Goal: Task Accomplishment & Management: Complete application form

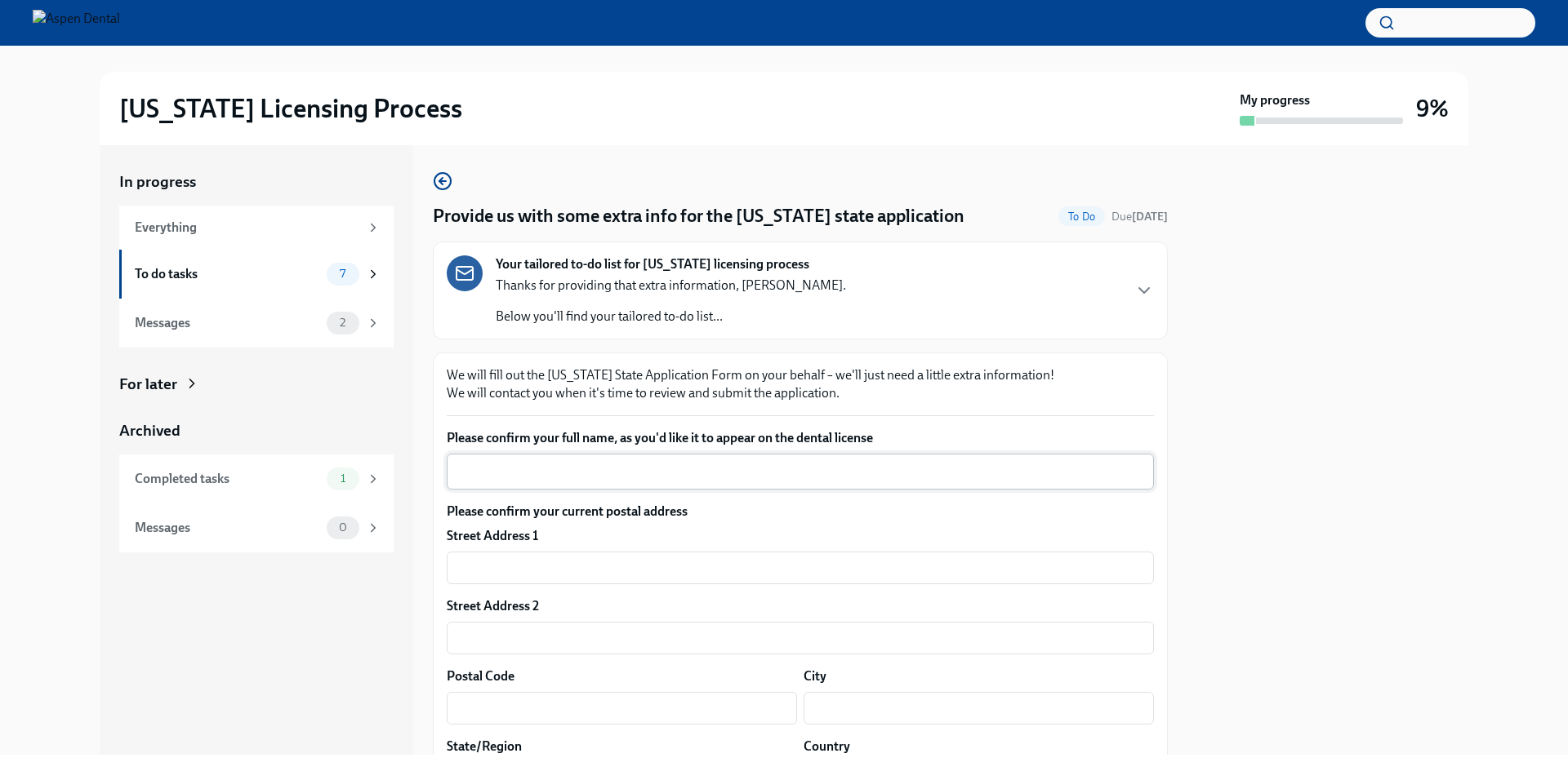
click at [519, 482] on div "x ​" at bounding box center [800, 471] width 707 height 36
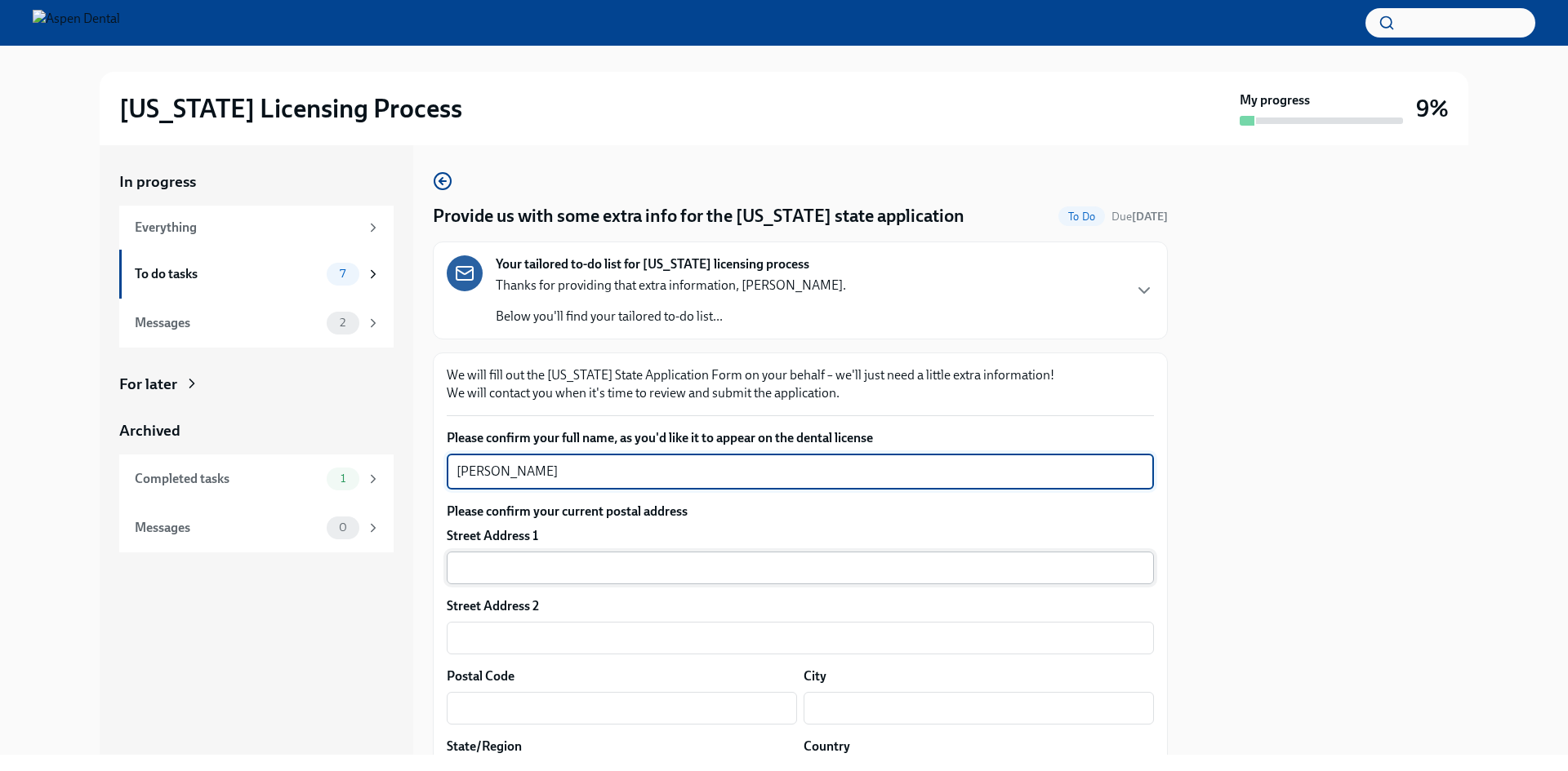
type textarea "[PERSON_NAME]"
click at [494, 556] on input "text" at bounding box center [800, 569] width 707 height 33
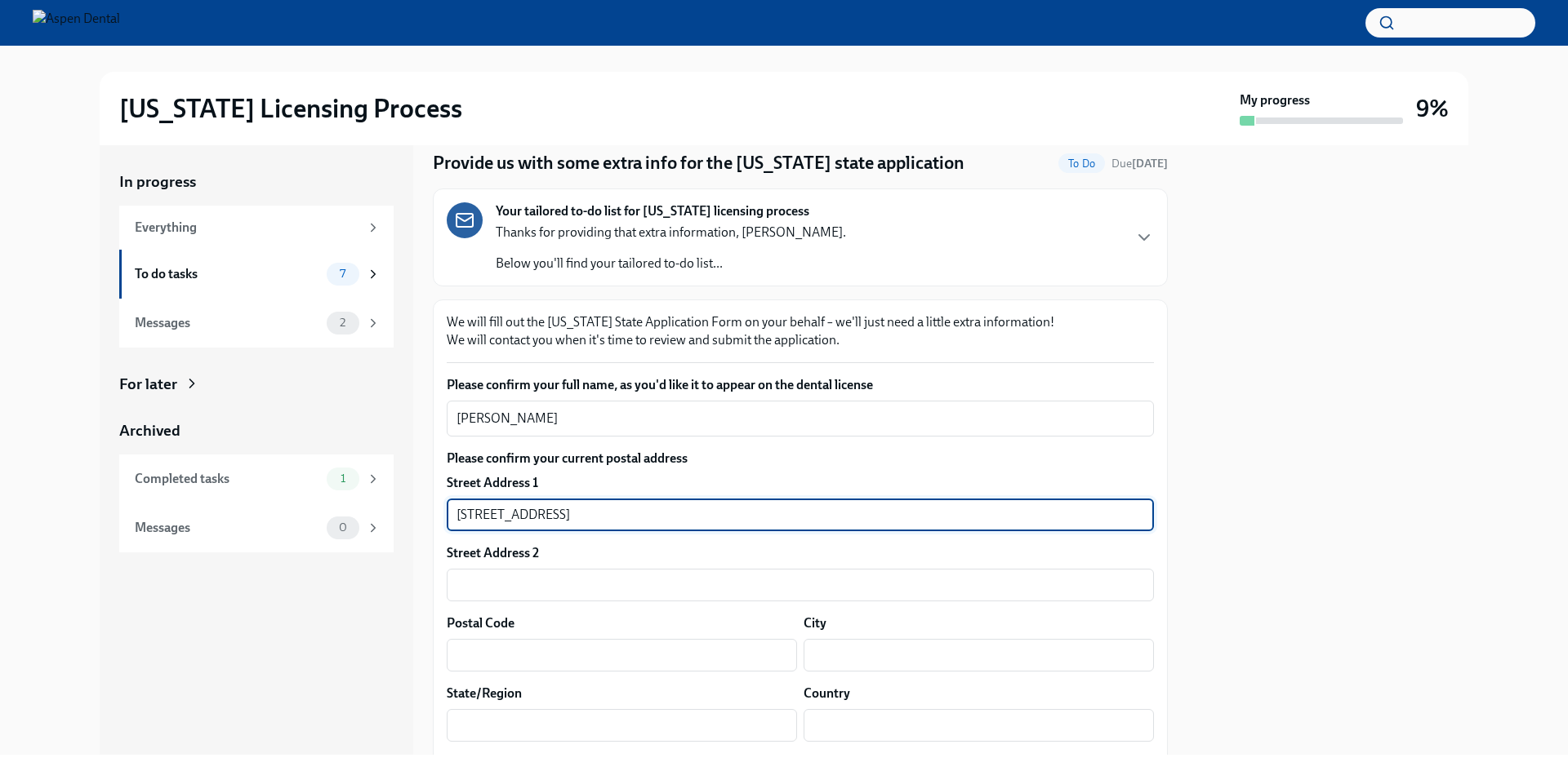
scroll to position [81, 0]
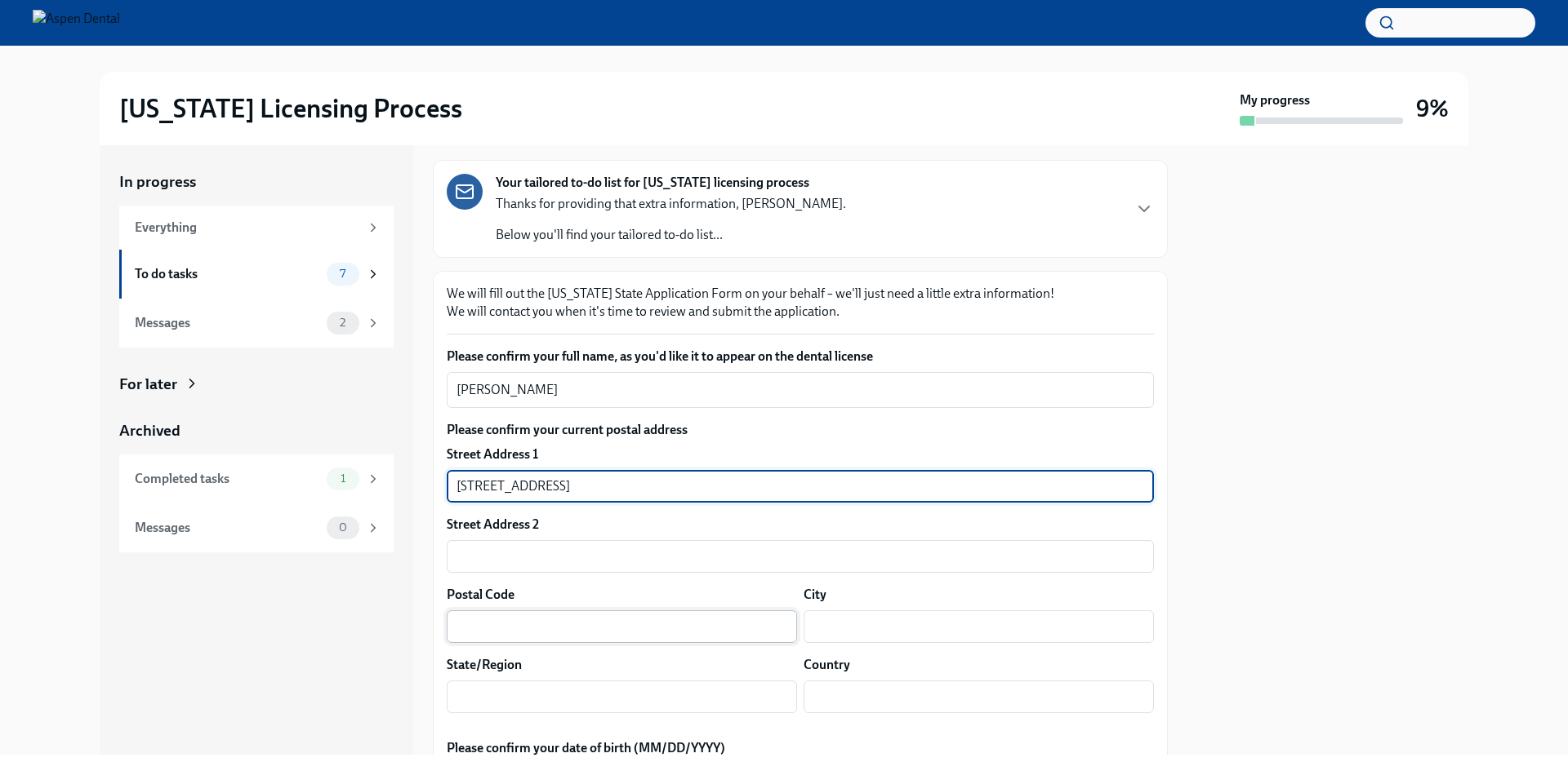
type input "[STREET_ADDRESS]"
click at [506, 615] on input "text" at bounding box center [621, 627] width 350 height 33
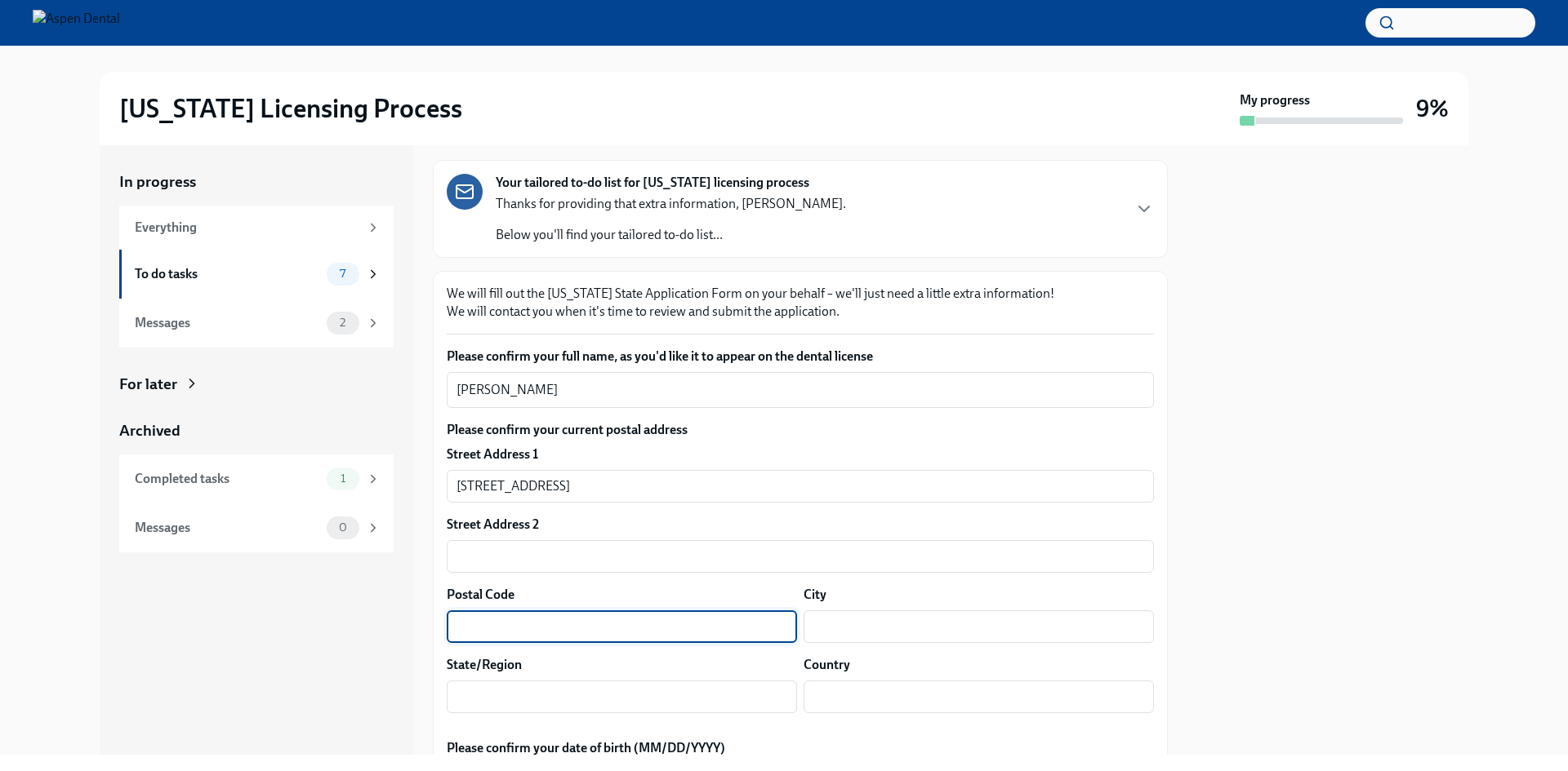
click at [564, 623] on input "text" at bounding box center [621, 627] width 350 height 33
type input "48623"
click at [829, 634] on input "text" at bounding box center [978, 627] width 350 height 33
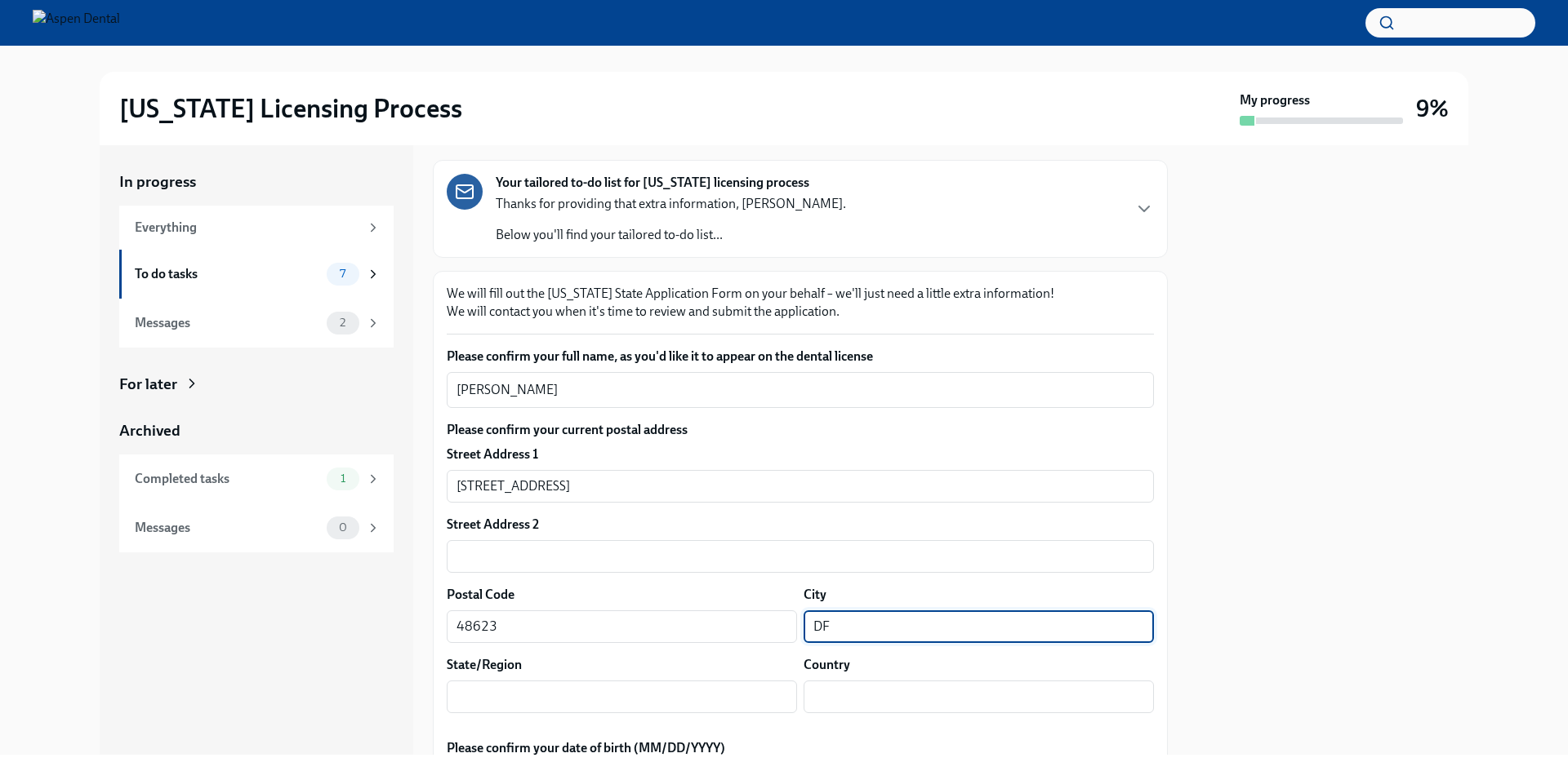
type input "D"
type input "[PERSON_NAME]"
click at [803, 643] on input "text" at bounding box center [978, 627] width 350 height 33
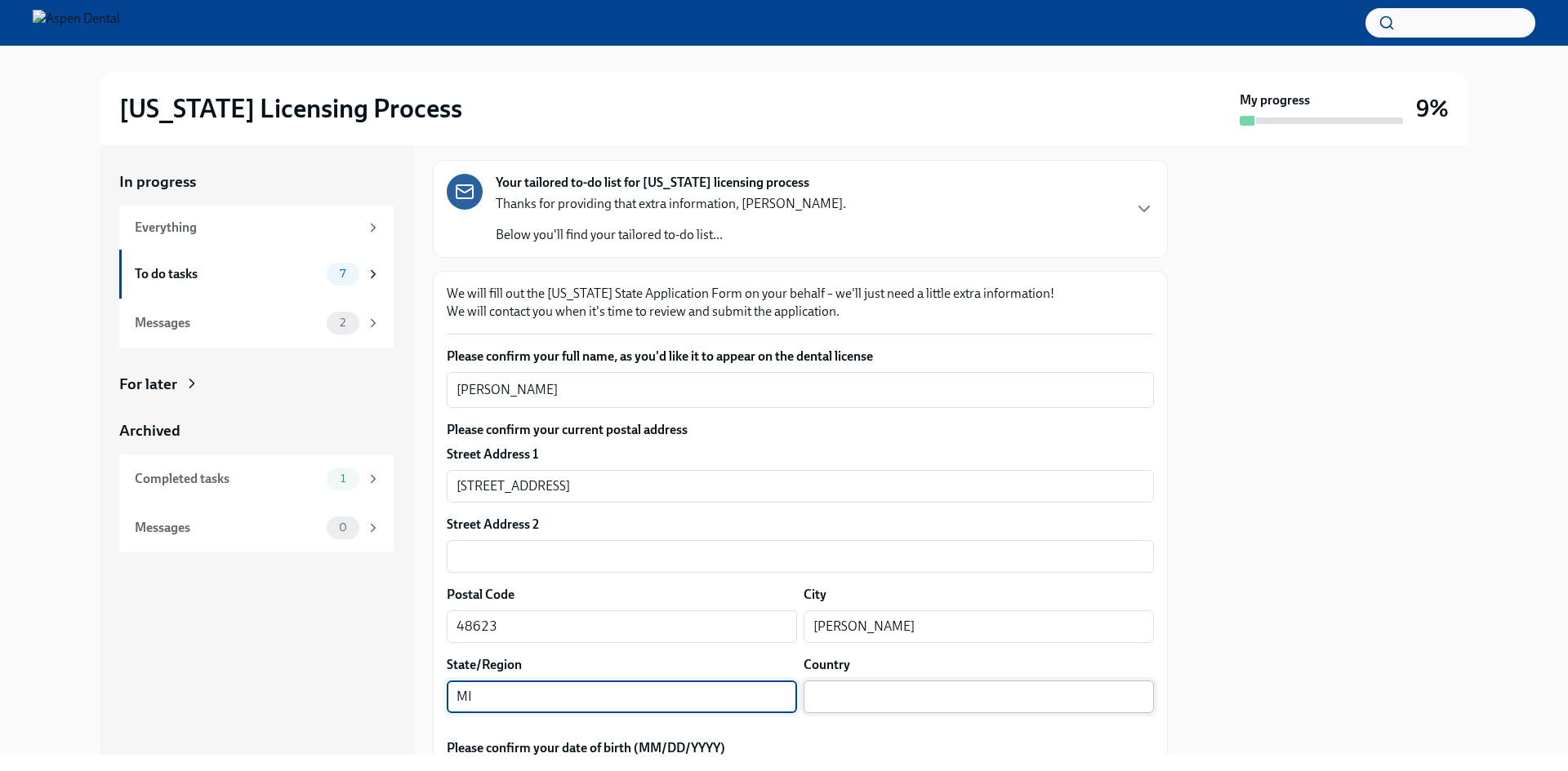
type input "MI"
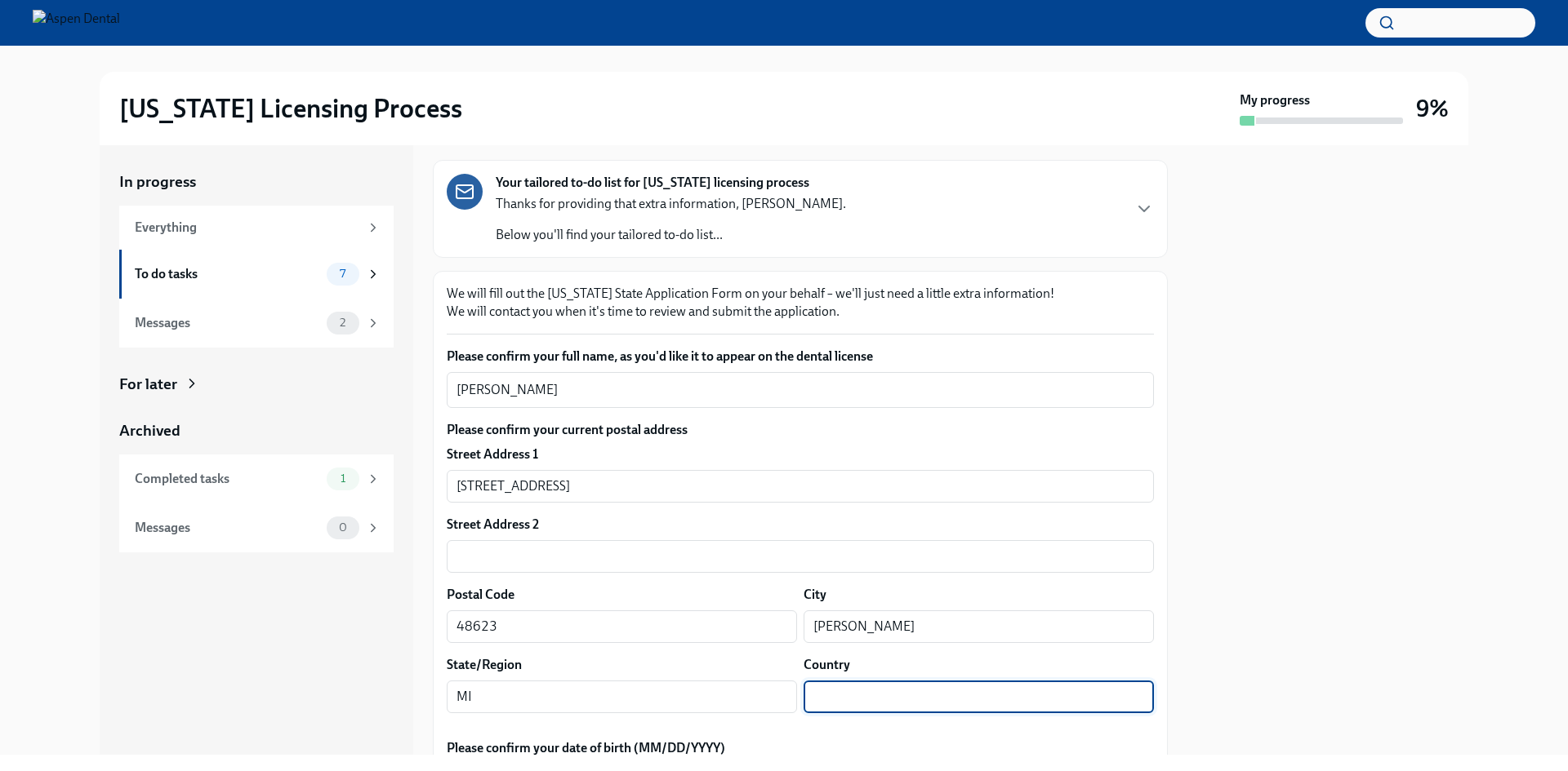
click at [926, 694] on input "text" at bounding box center [978, 697] width 350 height 33
type input "C"
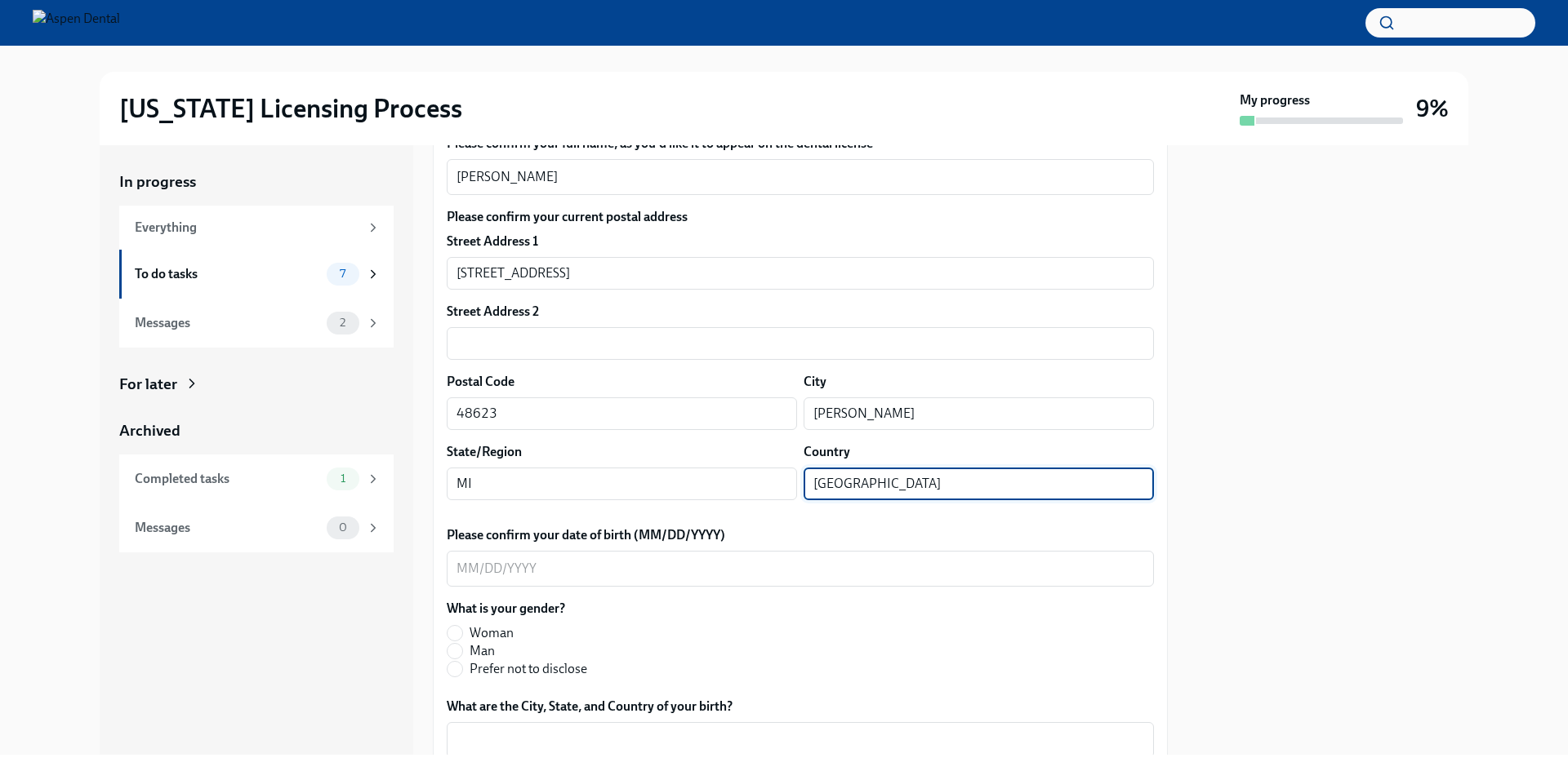
scroll to position [326, 0]
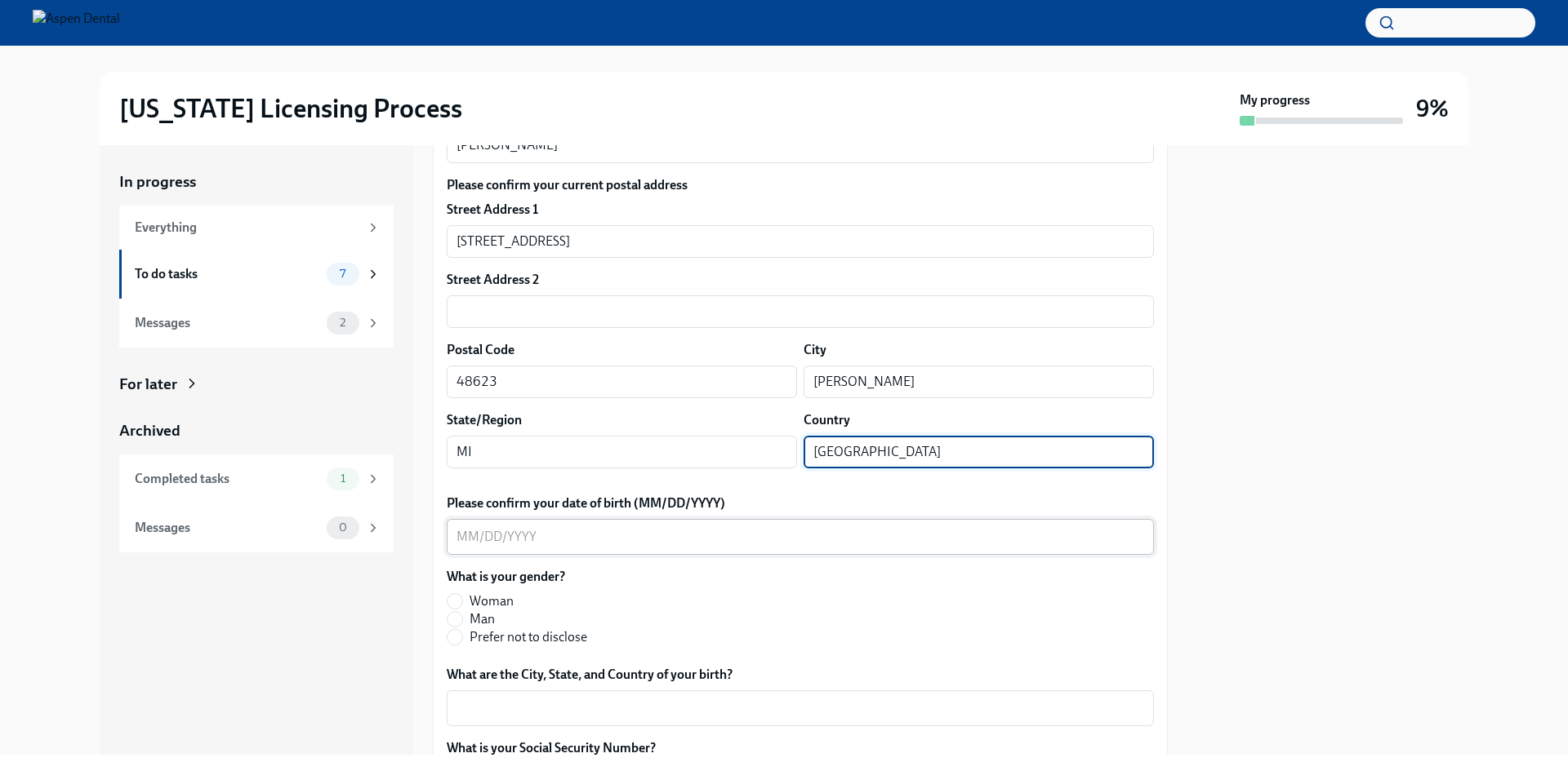
type input "[GEOGRAPHIC_DATA]"
click at [545, 539] on textarea "Please confirm your date of birth (MM/DD/YYYY)" at bounding box center [800, 537] width 687 height 19
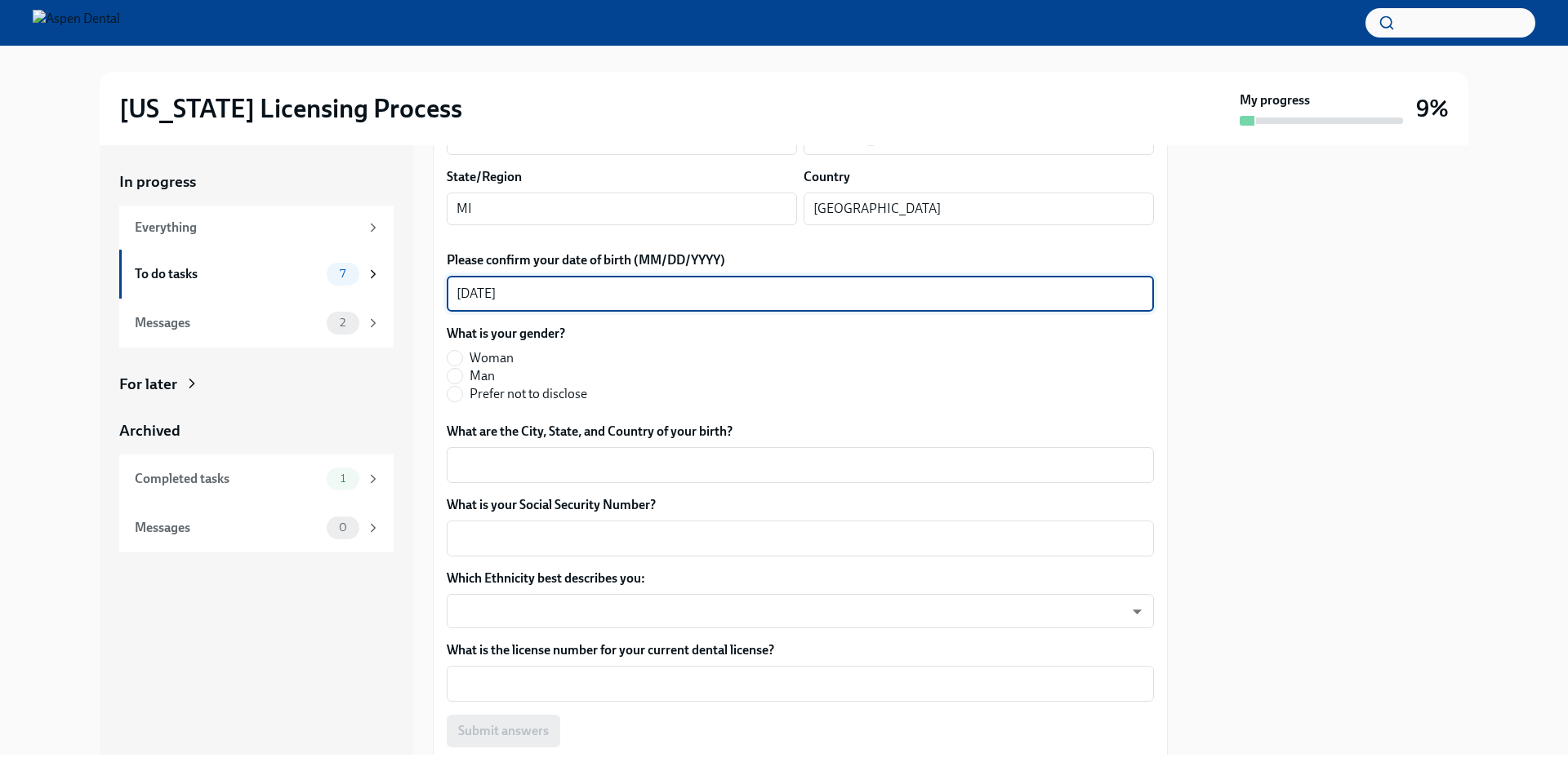
scroll to position [571, 0]
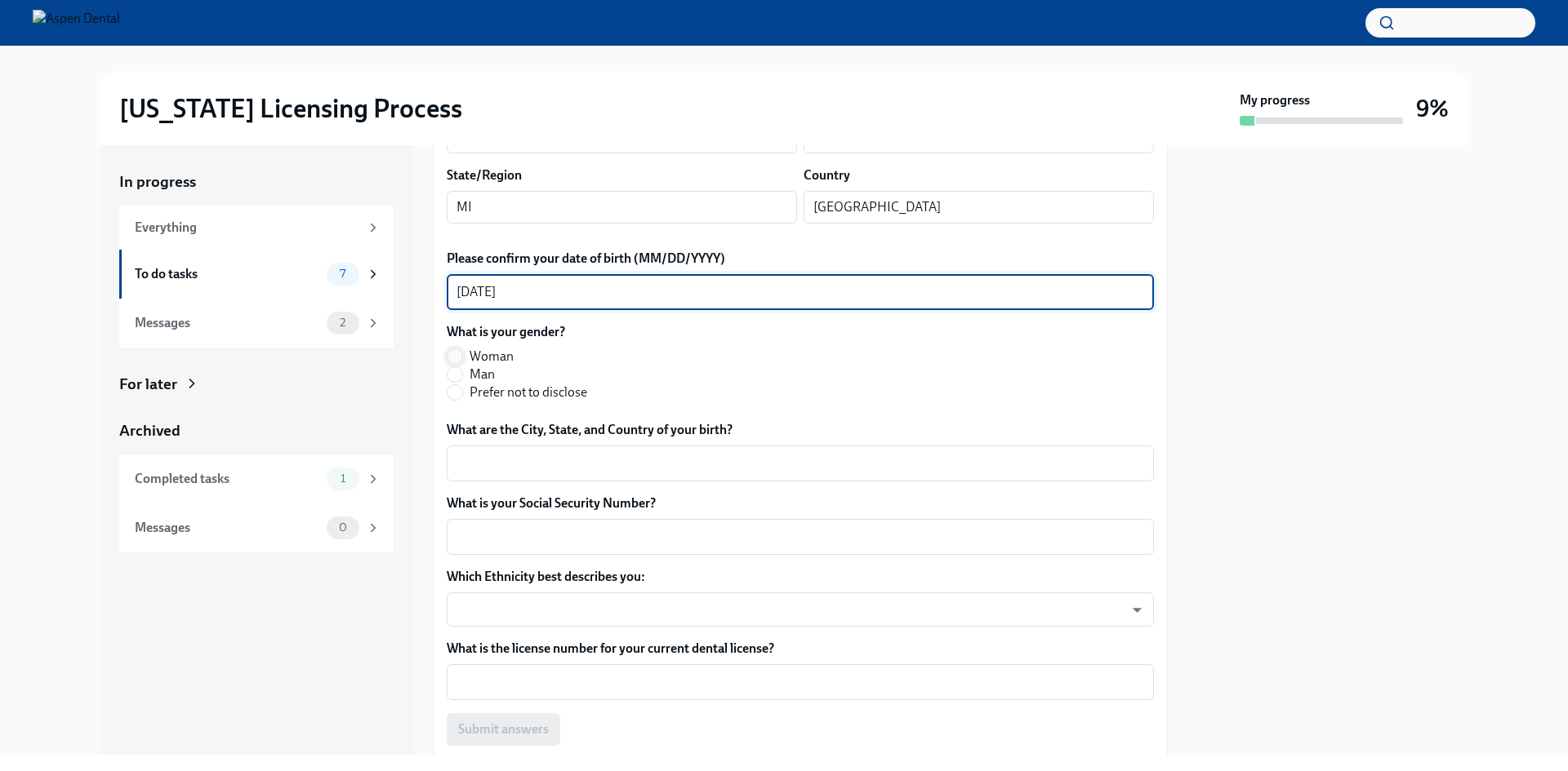
type textarea "[DATE]"
click at [454, 354] on input "Woman" at bounding box center [455, 356] width 15 height 15
radio input "true"
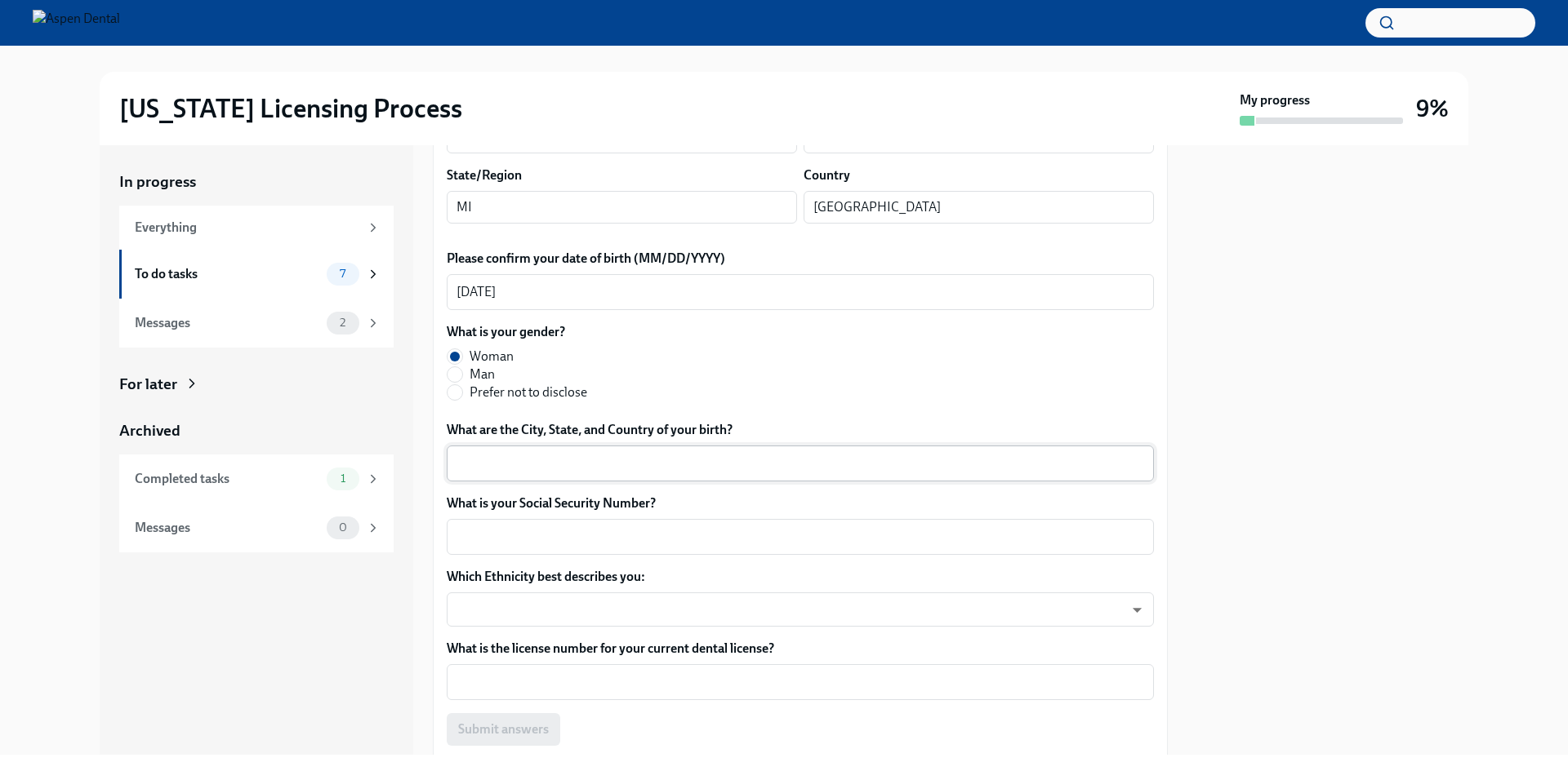
click at [487, 475] on div "x ​" at bounding box center [800, 463] width 707 height 36
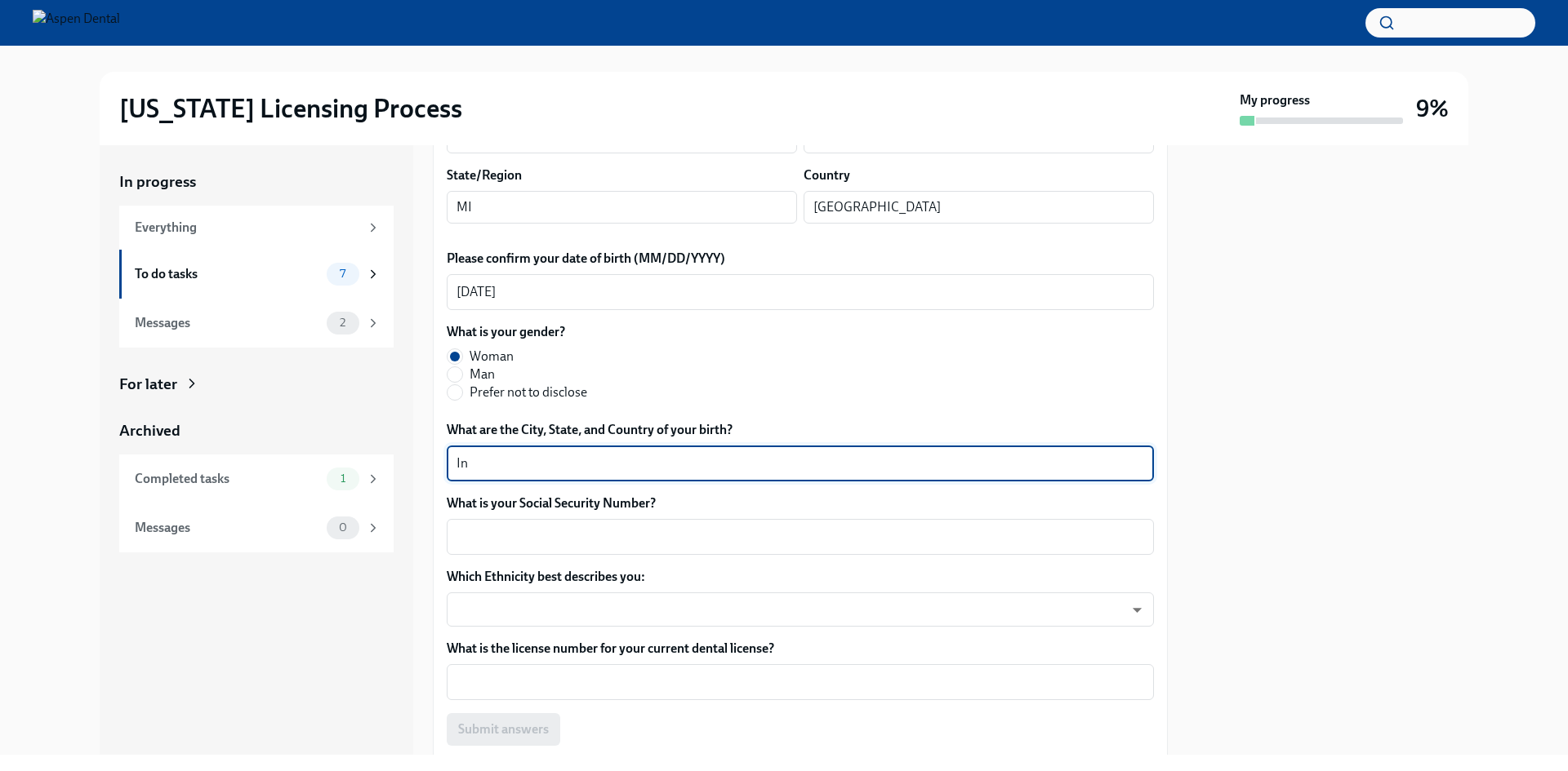
type textarea "I"
type textarea "[GEOGRAPHIC_DATA], [GEOGRAPHIC_DATA], [GEOGRAPHIC_DATA]"
click at [568, 544] on textarea "What is your Social Security Number?" at bounding box center [800, 537] width 687 height 19
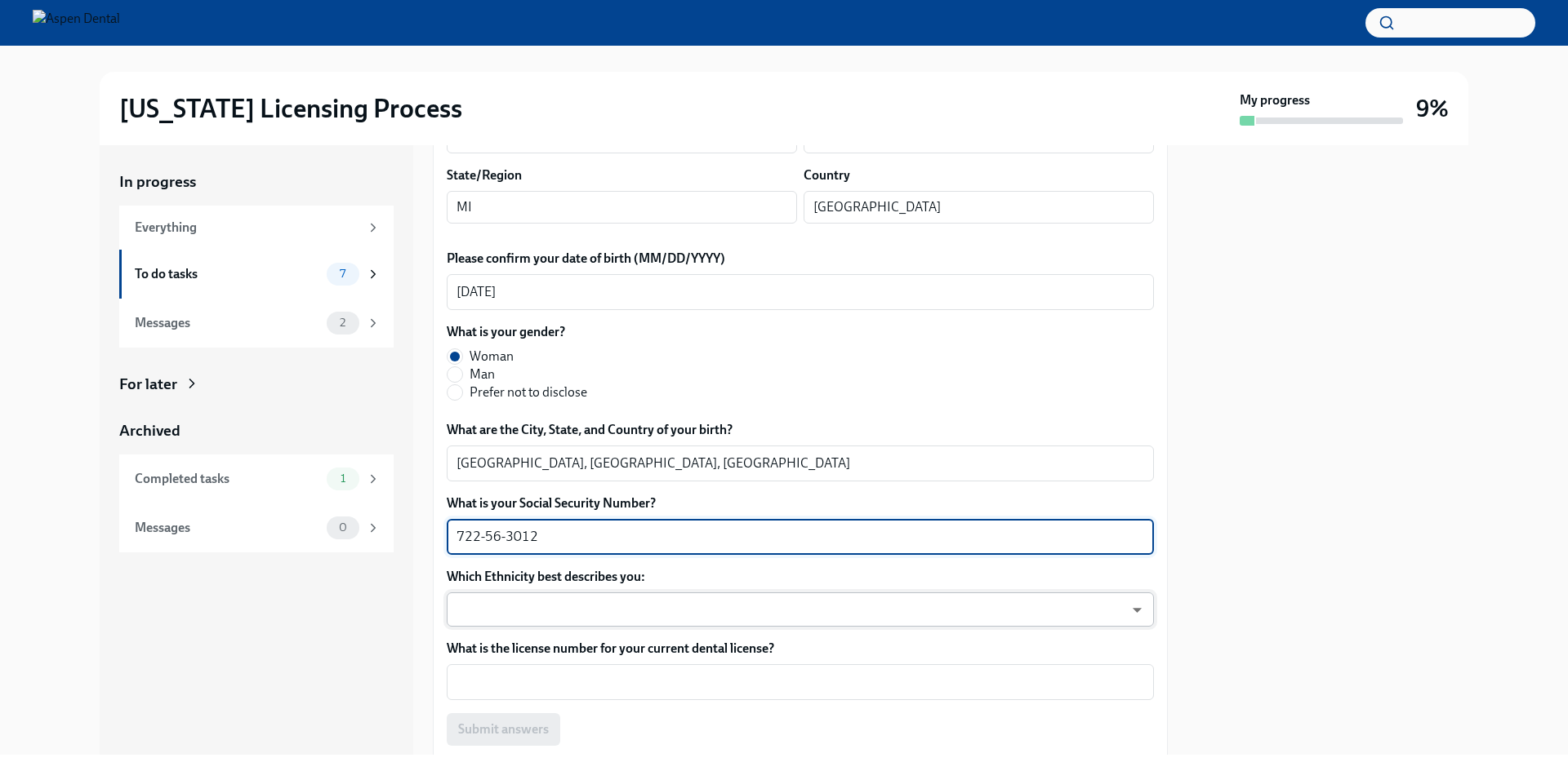
type textarea "722-56-3012"
click at [560, 617] on body "[US_STATE] Licensing Process My progress 9% In progress Everything To do tasks …" at bounding box center [784, 386] width 1568 height 771
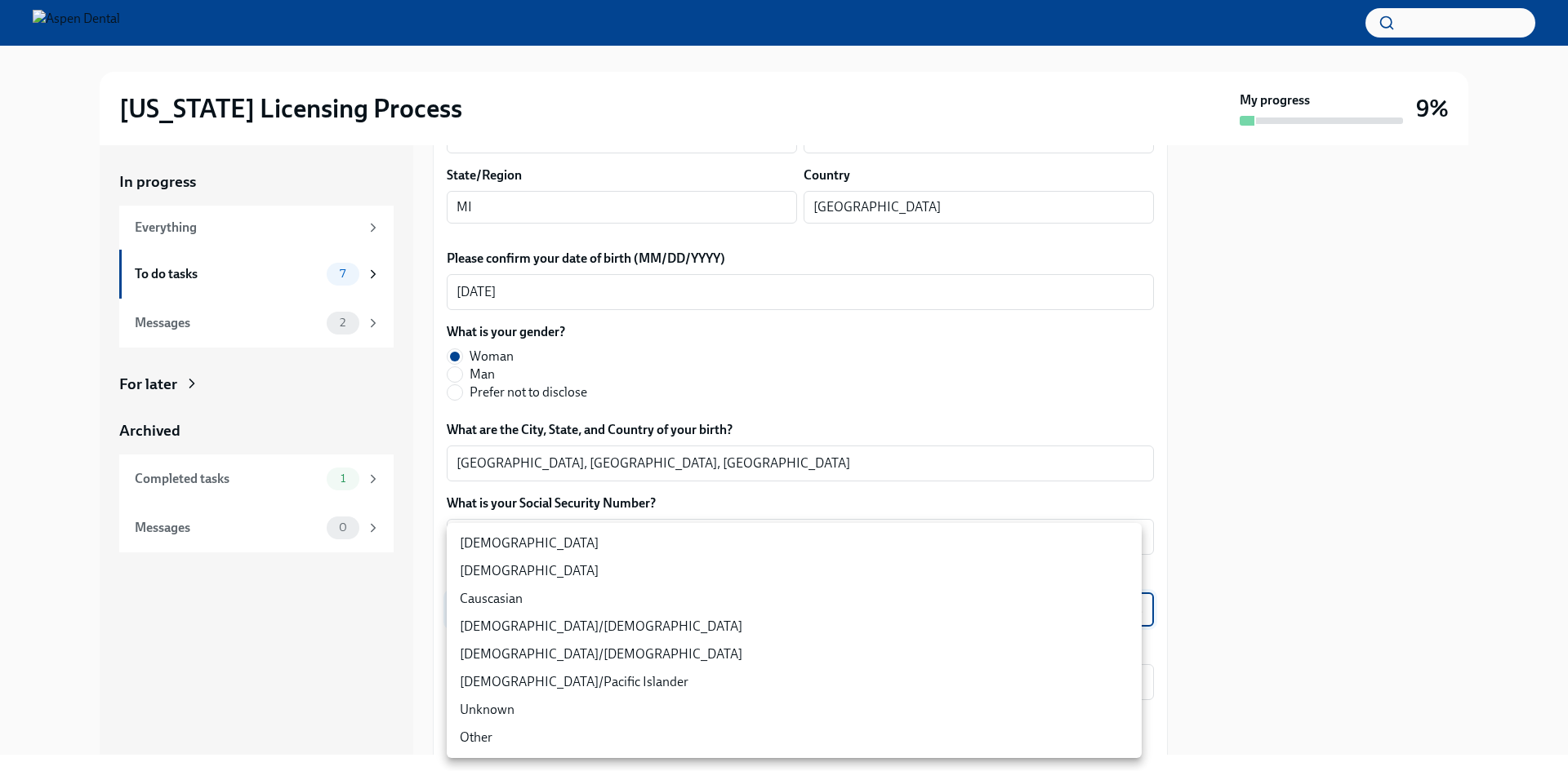
click at [477, 568] on li "[DEMOGRAPHIC_DATA]" at bounding box center [794, 571] width 695 height 28
type input "930Z9RFkx"
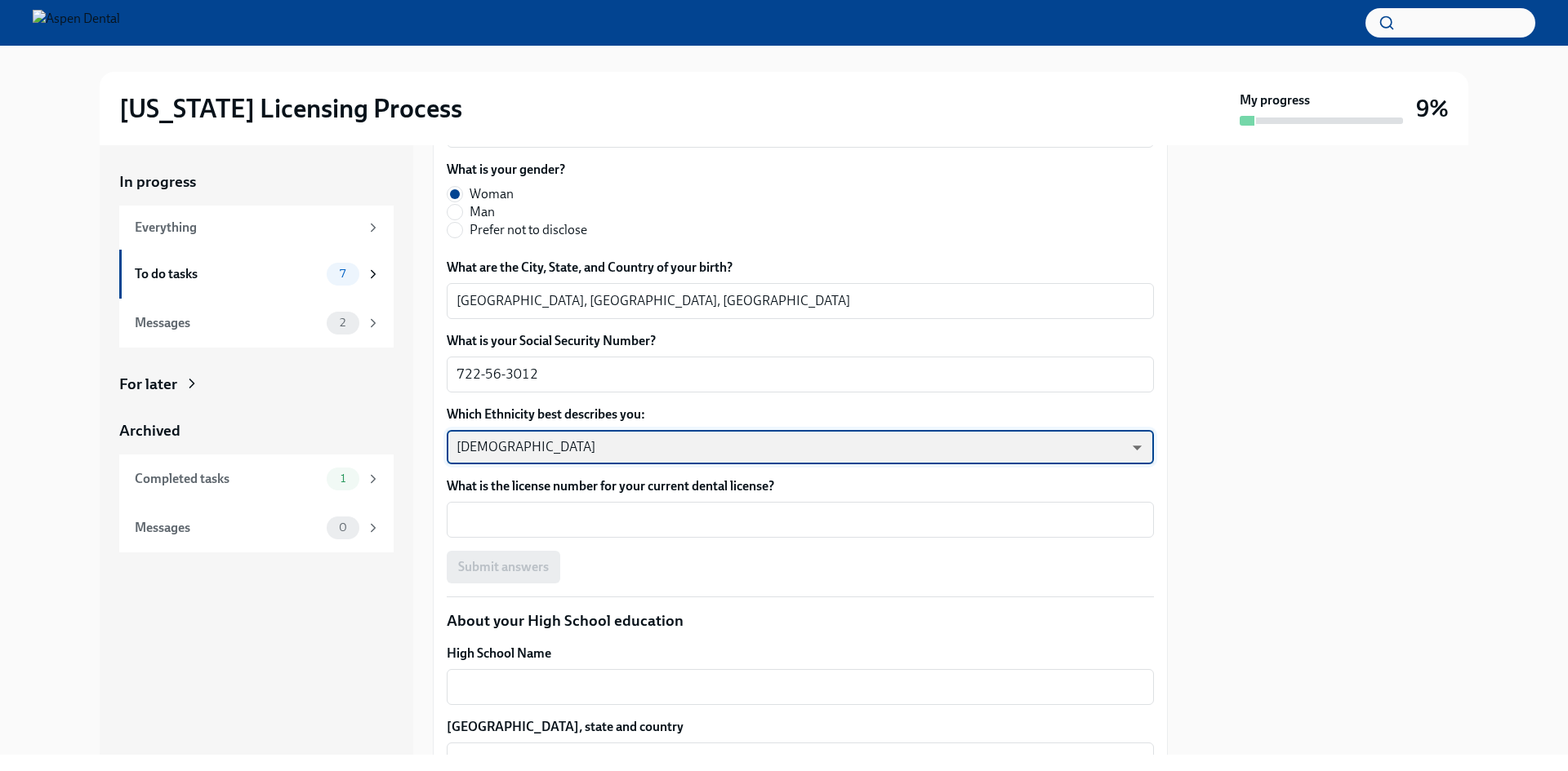
scroll to position [734, 0]
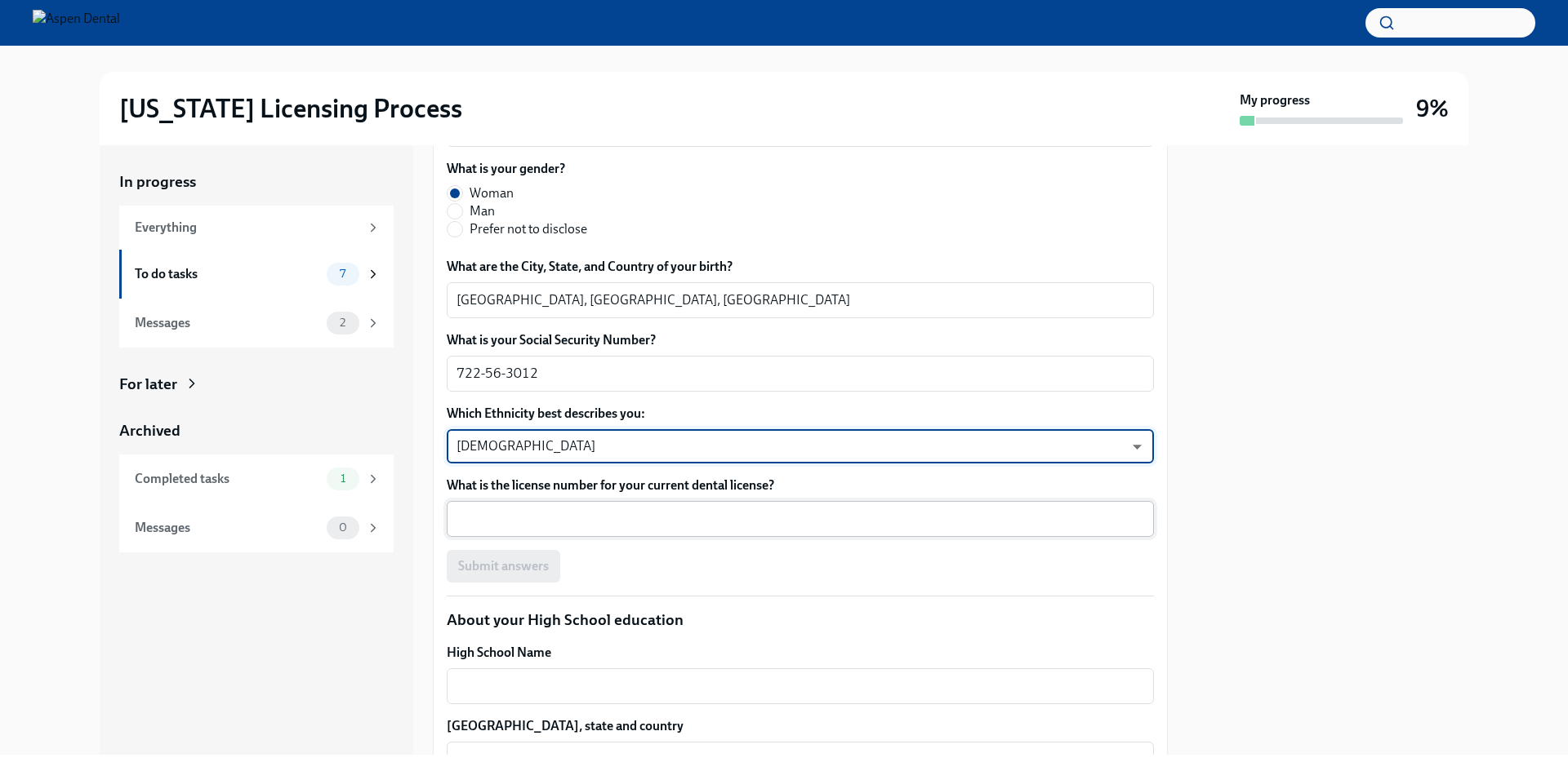
click at [503, 522] on textarea "What is the license number for your current dental license?" at bounding box center [800, 519] width 687 height 19
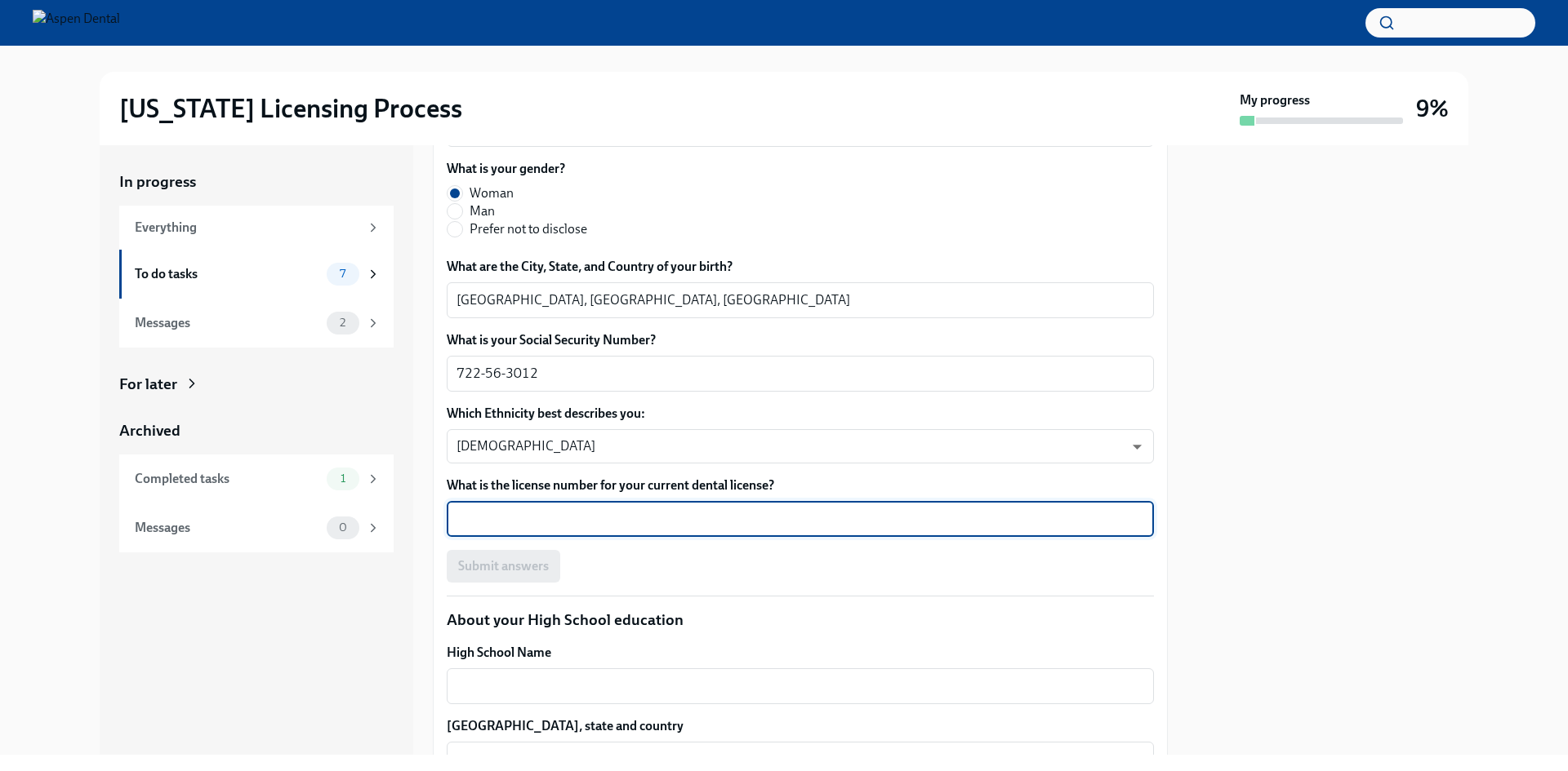
paste textarea "2901602801"
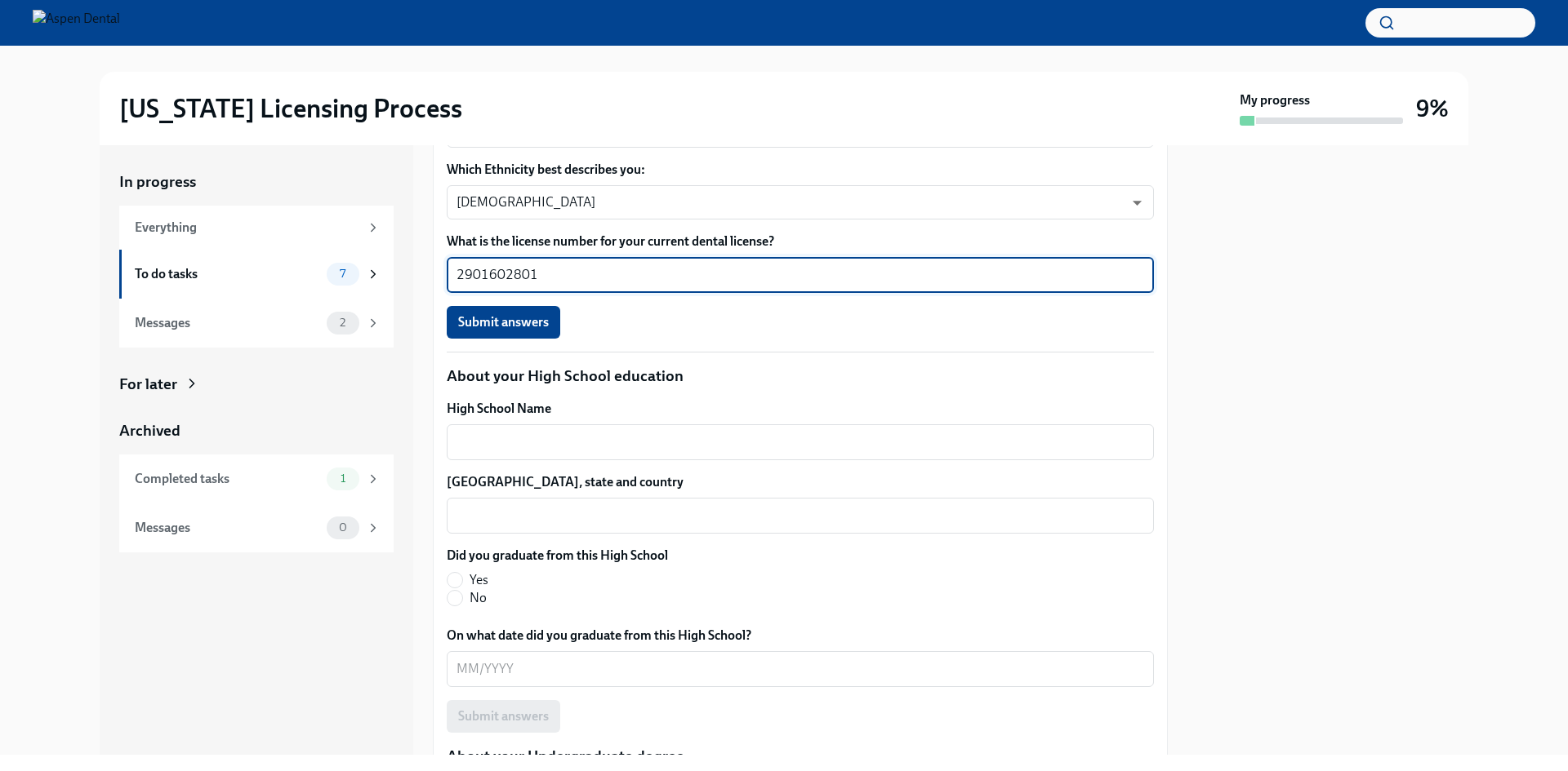
scroll to position [979, 0]
type textarea "2901602801"
click at [499, 444] on textarea "High School Name" at bounding box center [800, 442] width 687 height 19
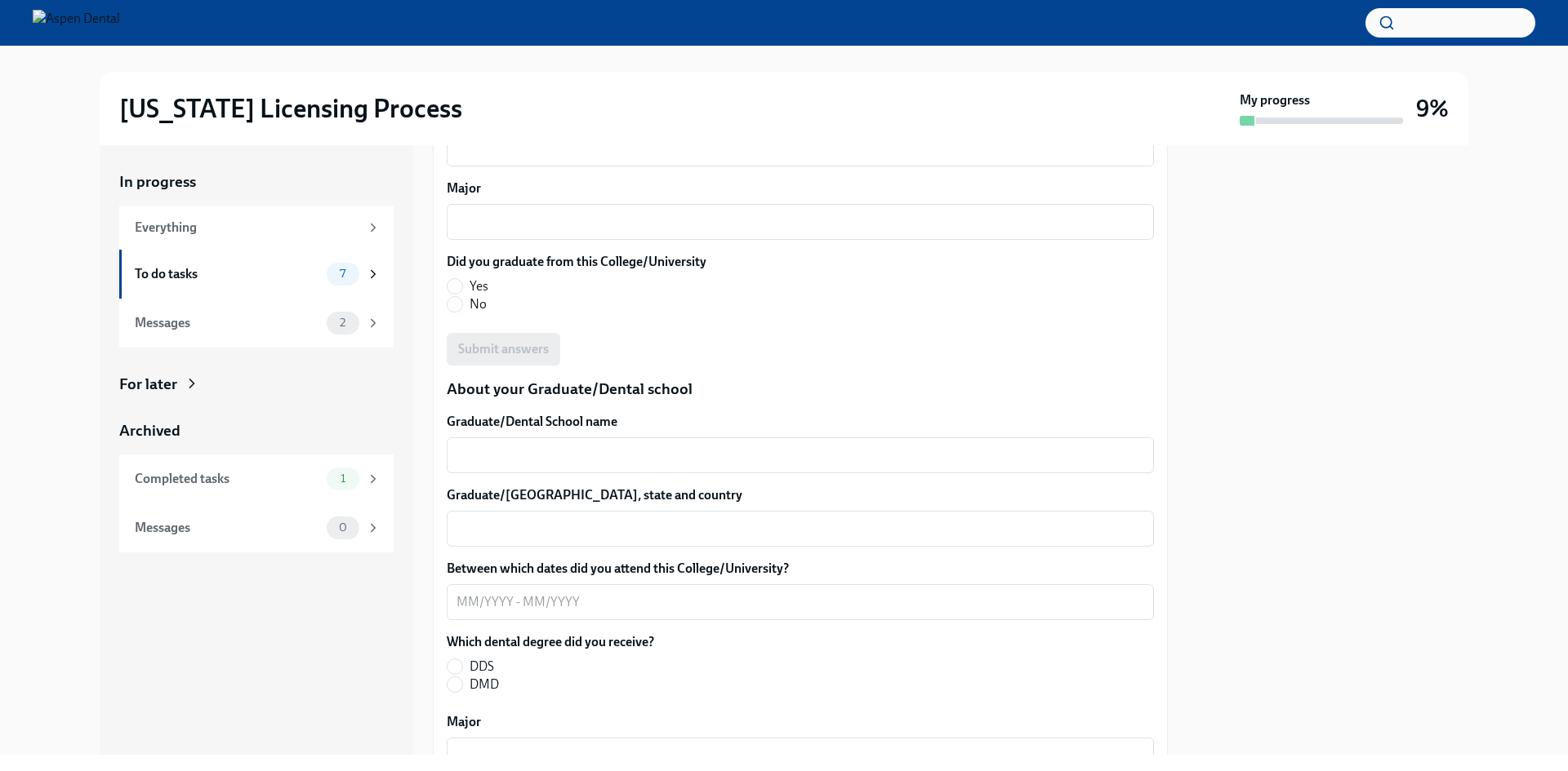
scroll to position [1877, 0]
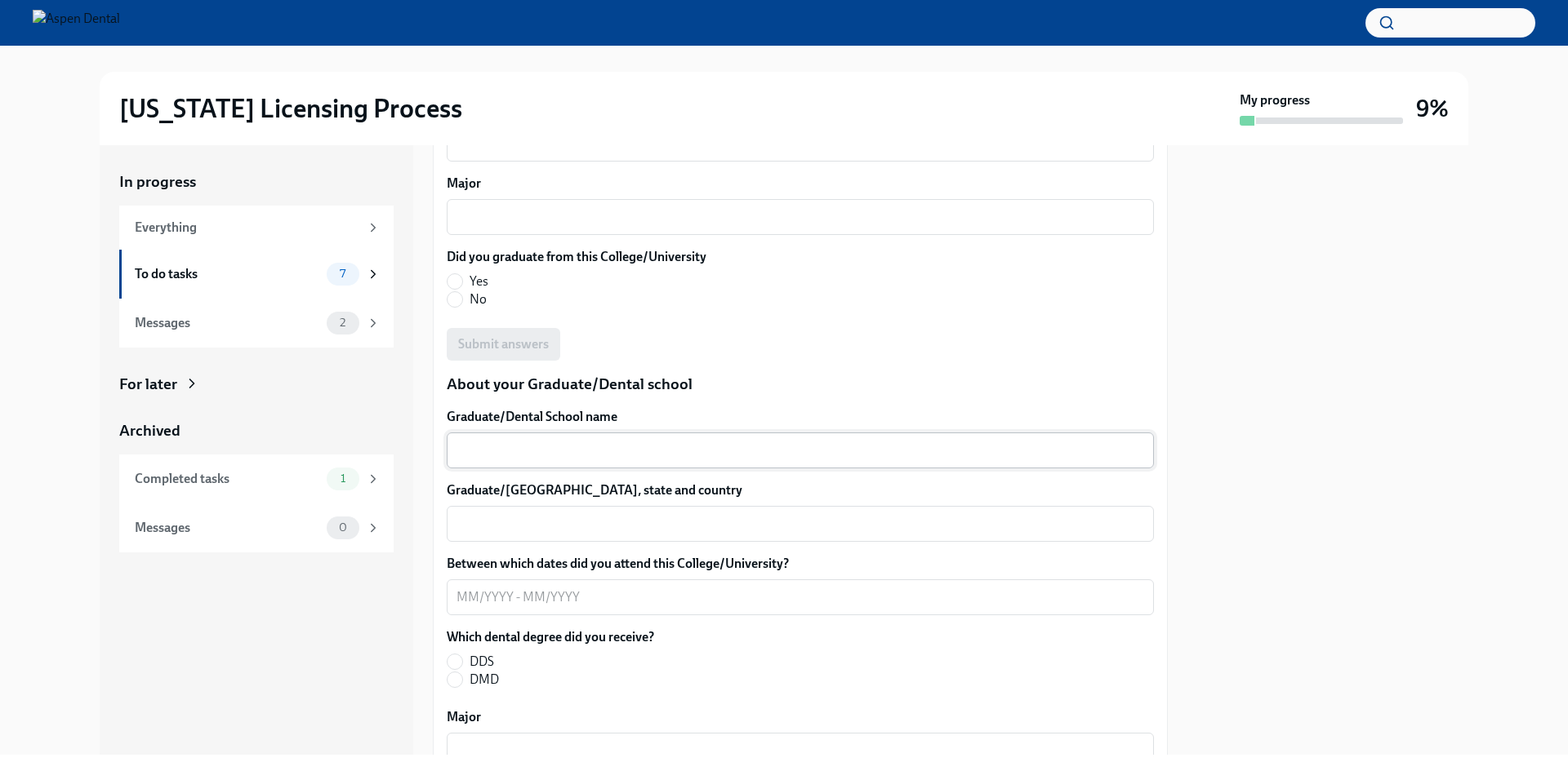
click at [574, 453] on textarea "Graduate/Dental School name" at bounding box center [800, 450] width 687 height 19
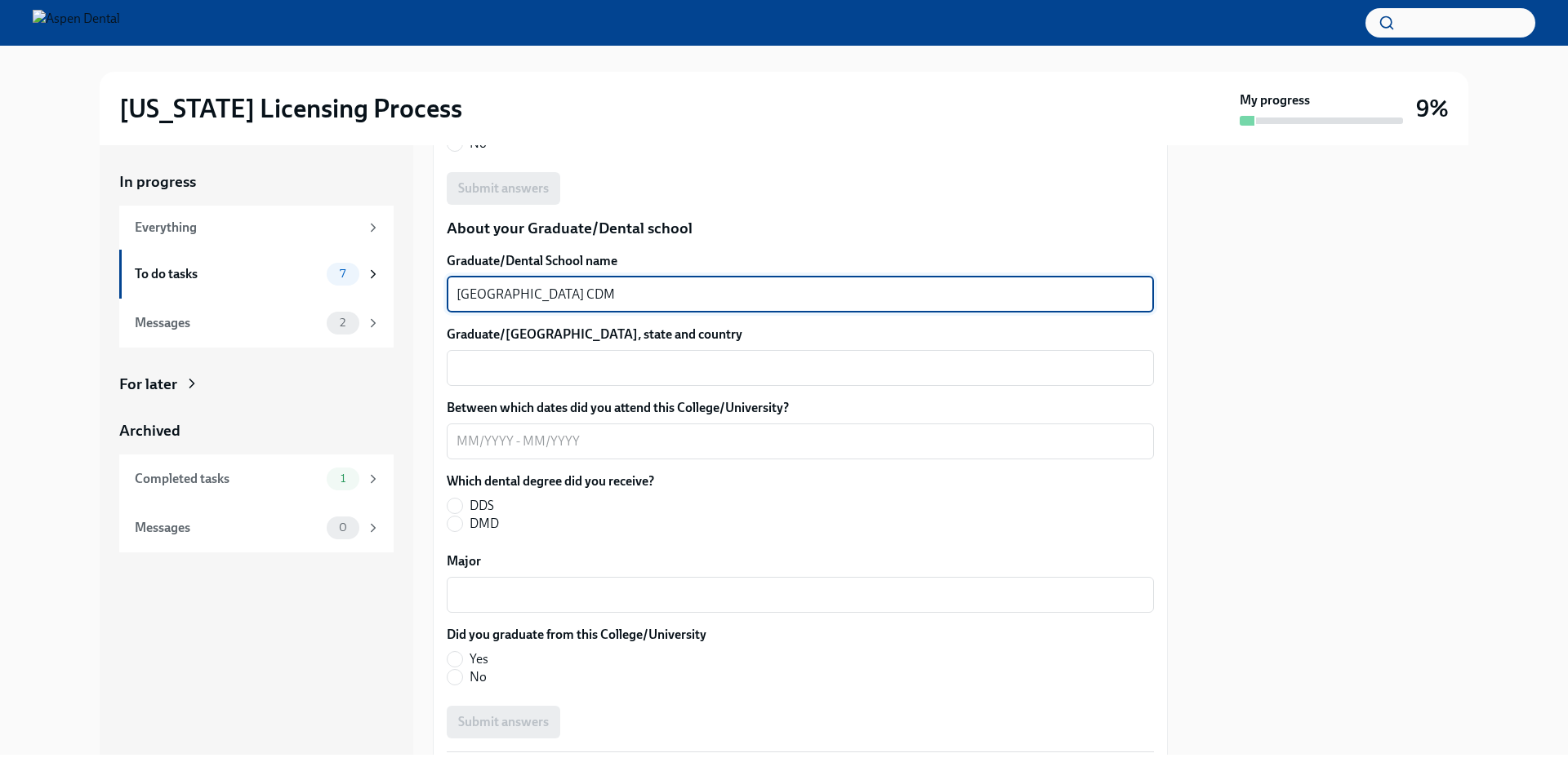
scroll to position [2040, 0]
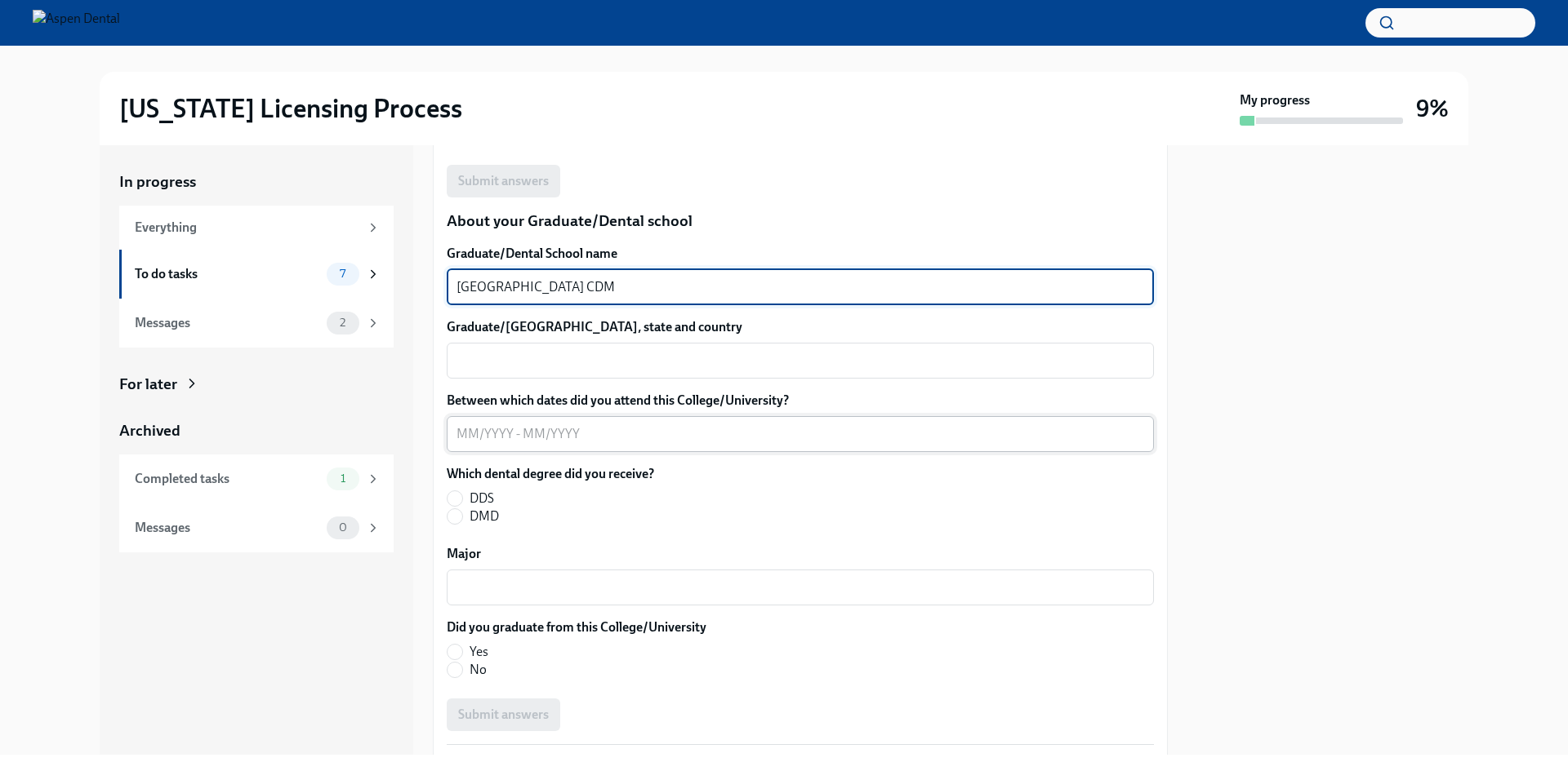
type textarea "[GEOGRAPHIC_DATA] CDM"
click at [594, 447] on div "x ​" at bounding box center [800, 434] width 707 height 36
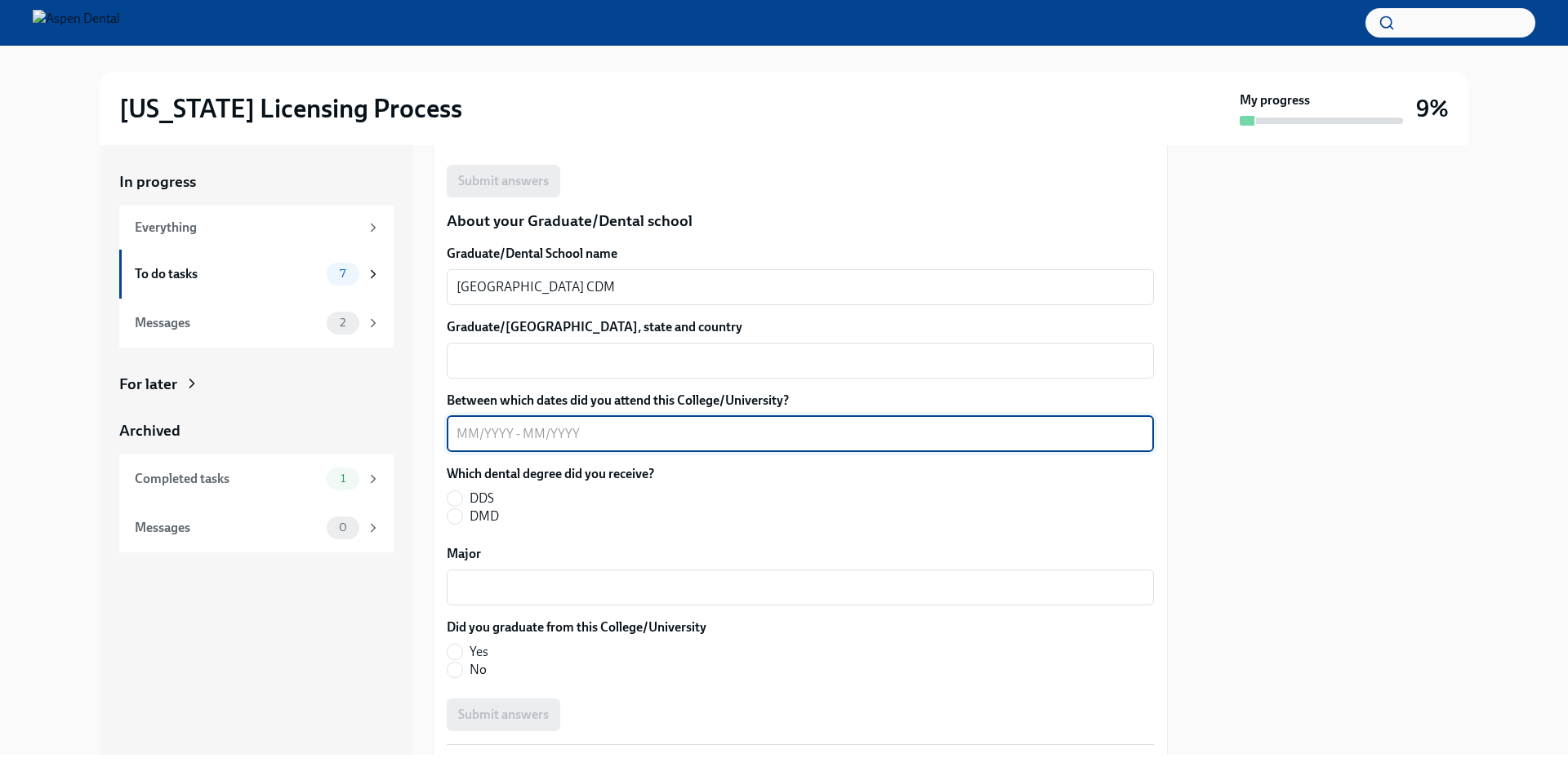
click at [595, 439] on textarea "Between which dates did you attend this College/University?" at bounding box center [800, 434] width 687 height 19
type textarea "[DATE]-[DATE]"
click at [449, 519] on input "DMD" at bounding box center [455, 516] width 15 height 15
radio input "true"
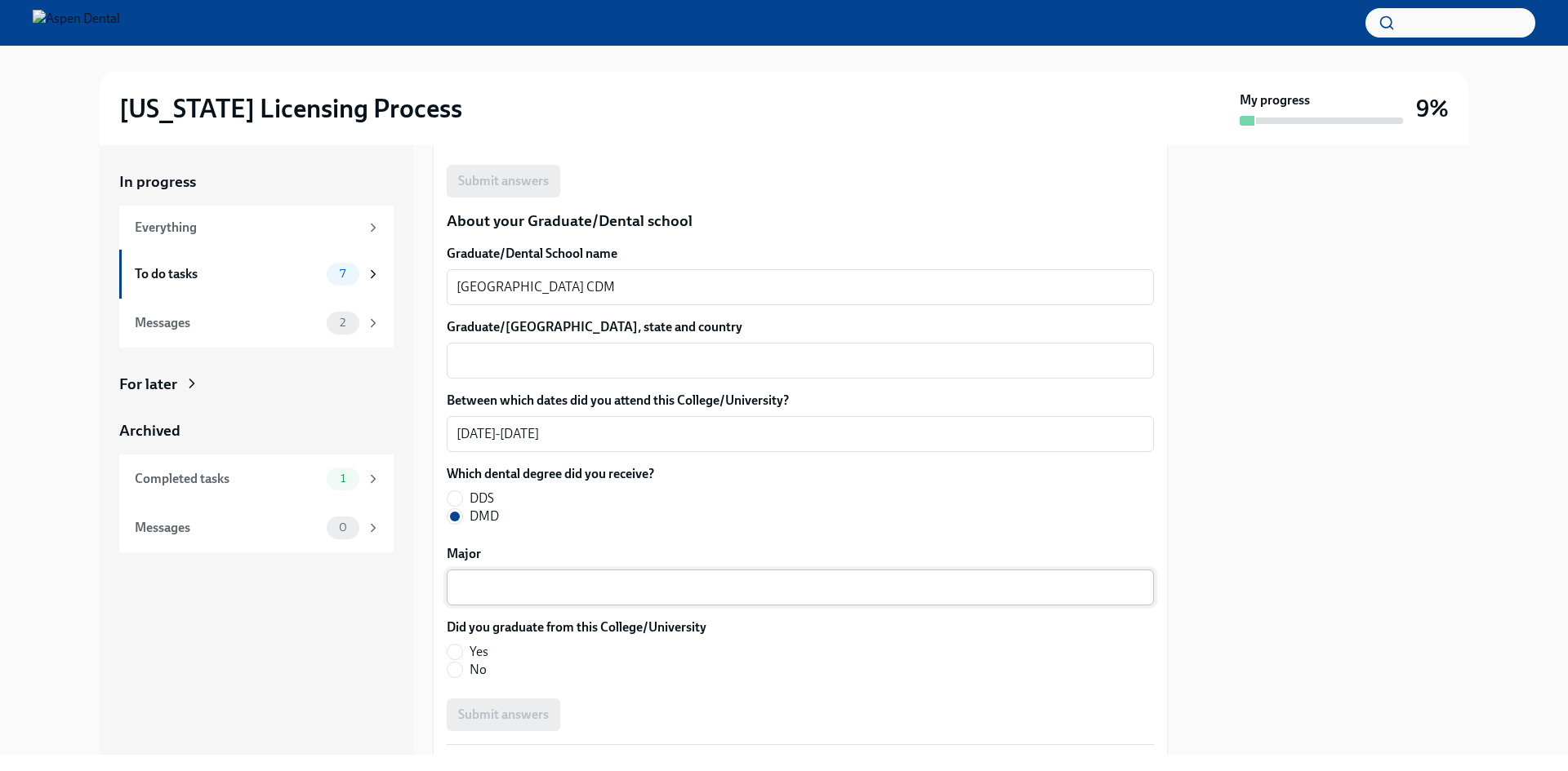
click at [485, 599] on div "x ​" at bounding box center [800, 587] width 707 height 36
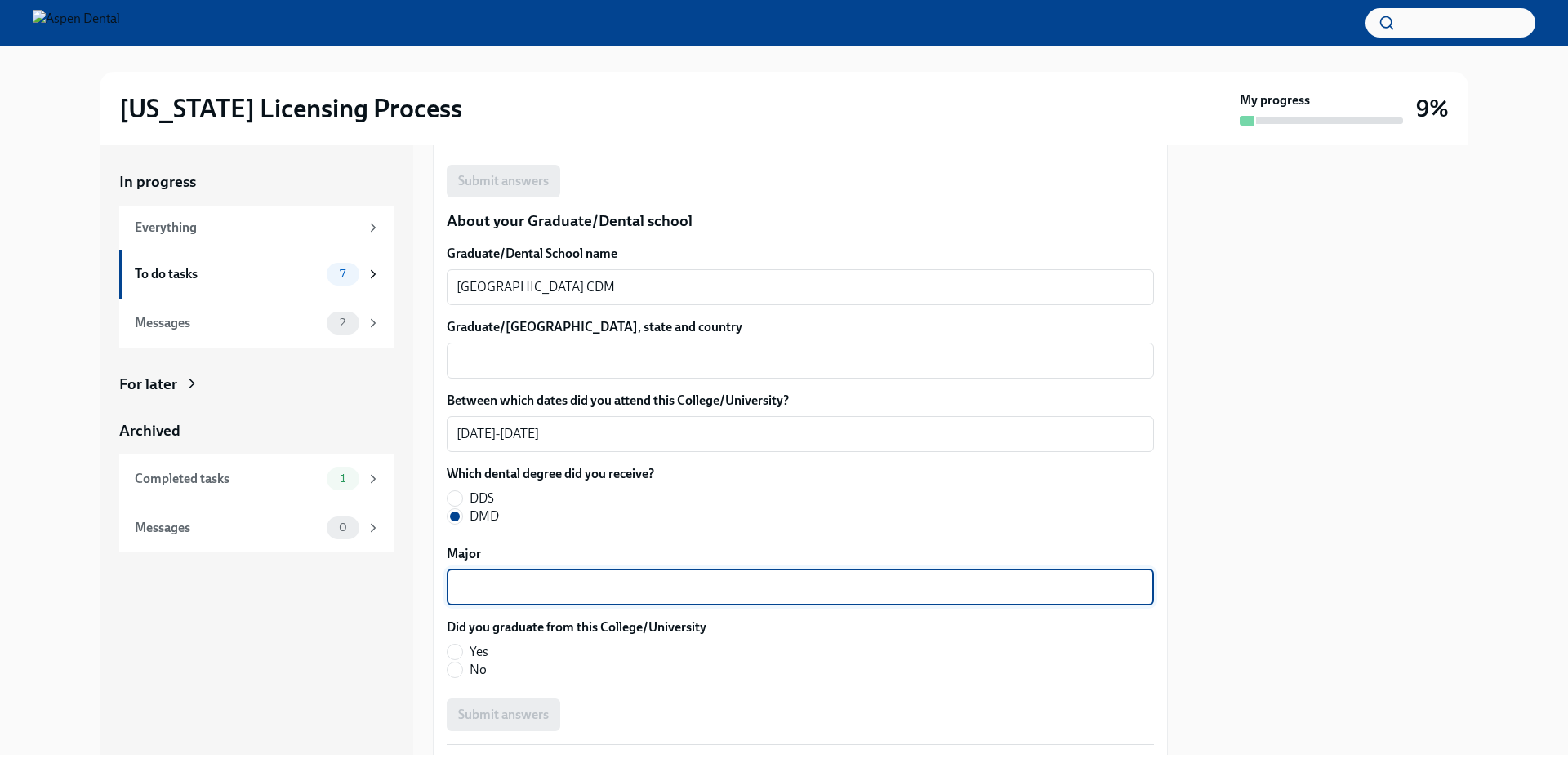
type textarea "D"
click at [449, 650] on input "Yes" at bounding box center [455, 652] width 15 height 15
radio input "true"
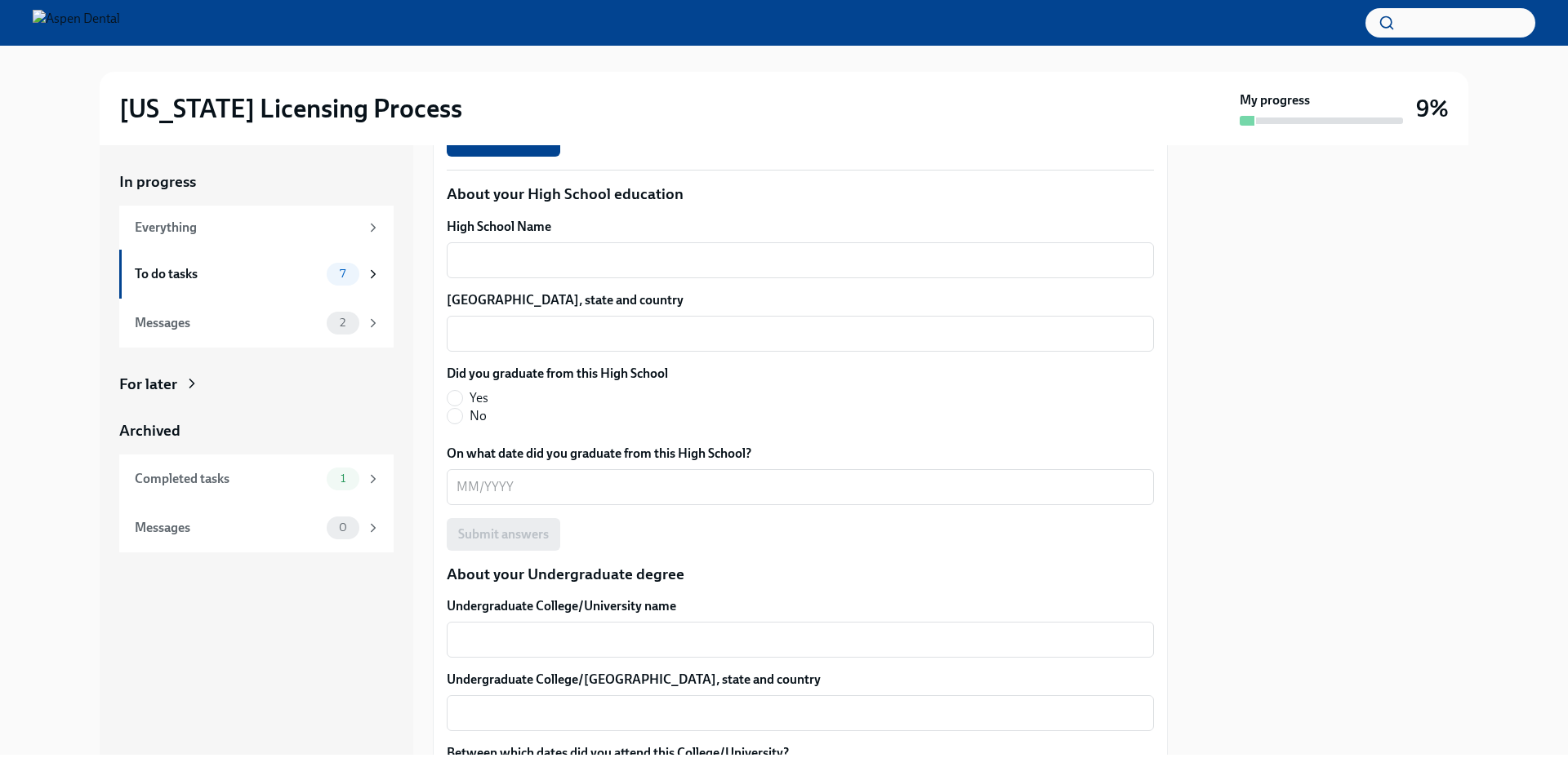
scroll to position [898, 0]
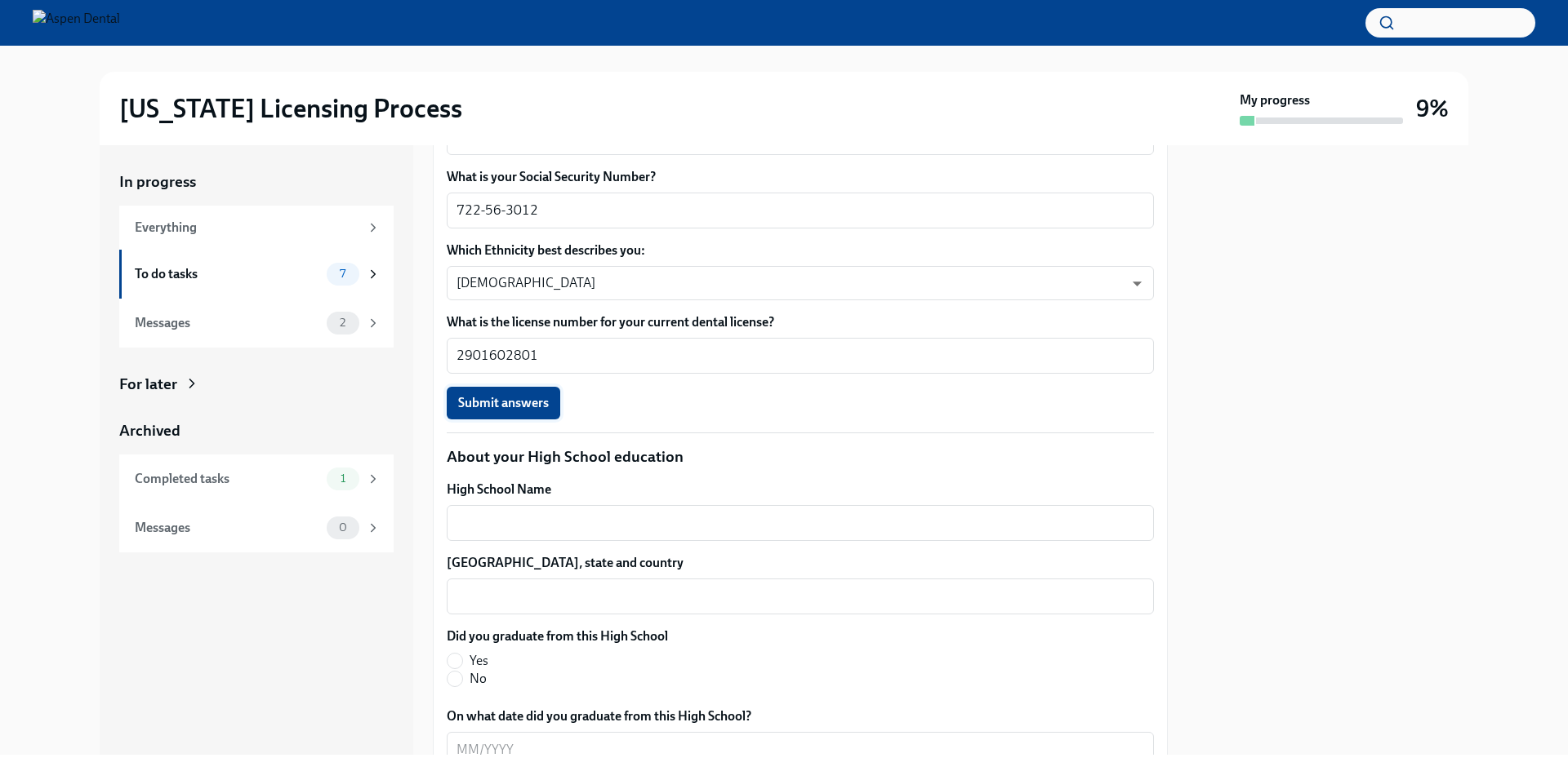
click at [471, 402] on span "Submit answers" at bounding box center [504, 403] width 91 height 16
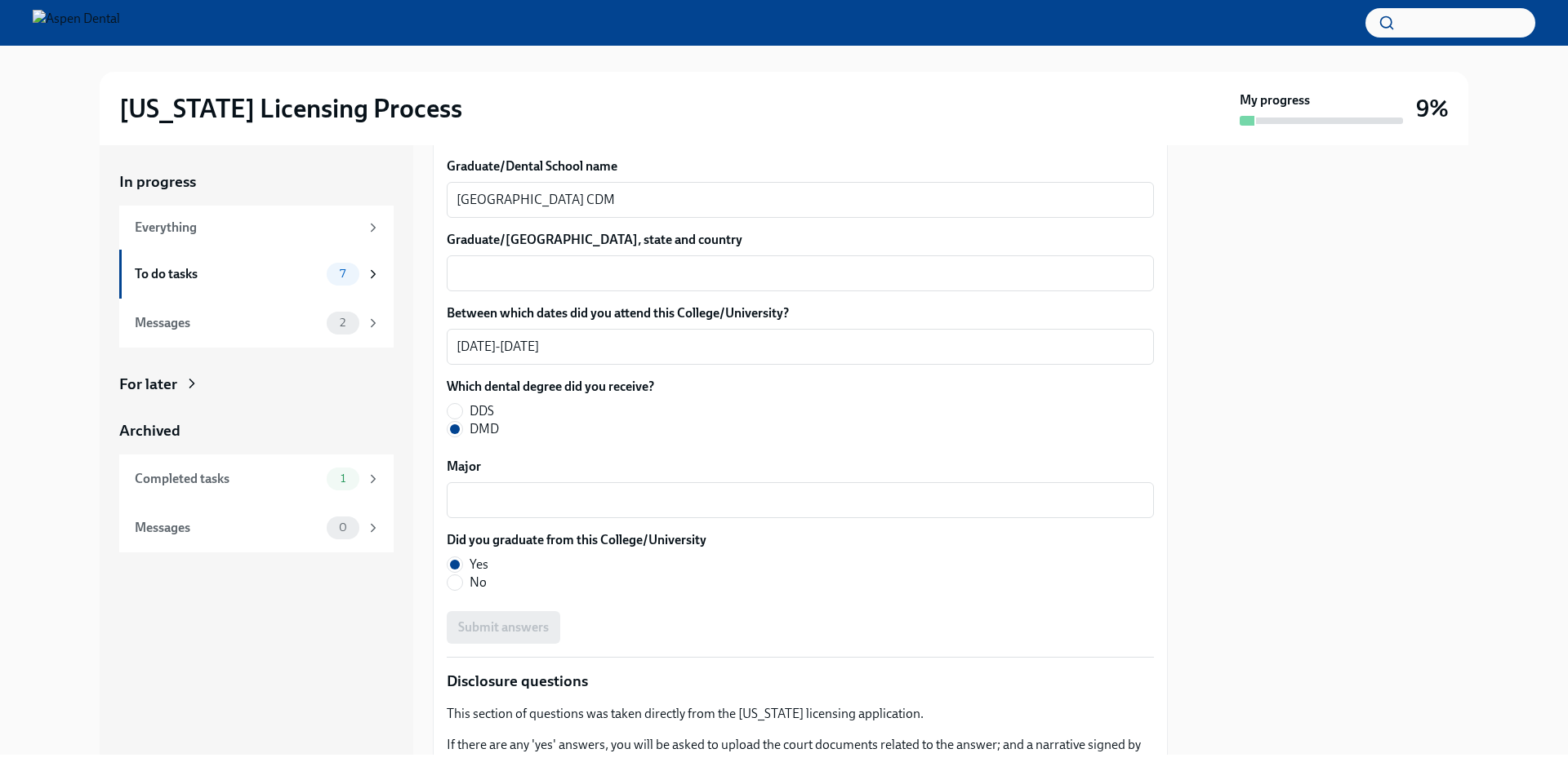
scroll to position [2040, 0]
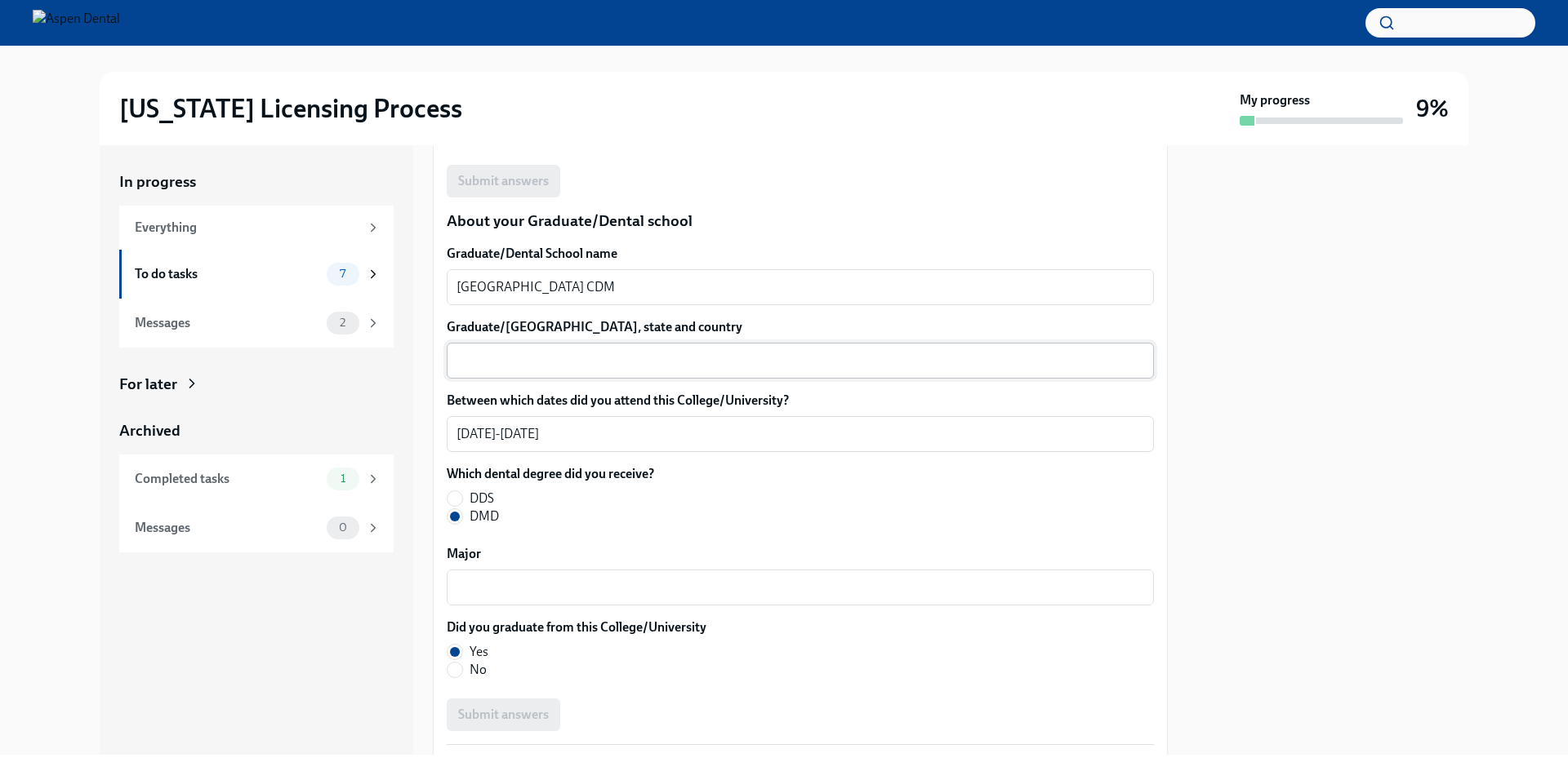
click at [566, 374] on div "x ​" at bounding box center [800, 360] width 707 height 36
click at [454, 360] on div "[US_STATE] and [GEOGRAPHIC_DATA] x ​" at bounding box center [800, 360] width 707 height 36
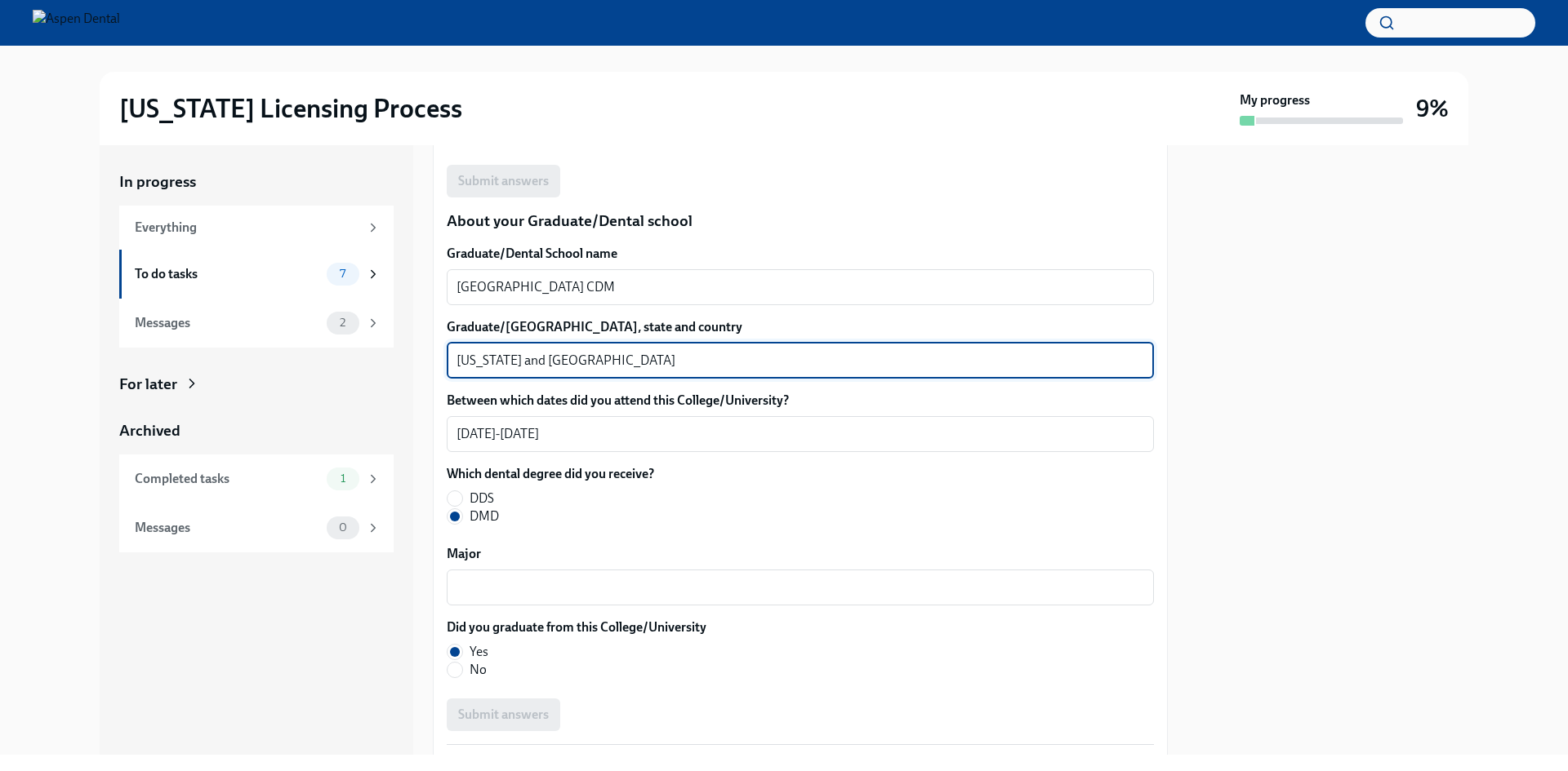
click at [453, 361] on div "[US_STATE] and [GEOGRAPHIC_DATA] x ​" at bounding box center [800, 360] width 707 height 36
click at [459, 360] on textarea "[US_STATE] and [GEOGRAPHIC_DATA]" at bounding box center [800, 360] width 687 height 19
click at [574, 362] on textarea "[US_STATE] and [GEOGRAPHIC_DATA]" at bounding box center [800, 360] width 687 height 19
type textarea "F"
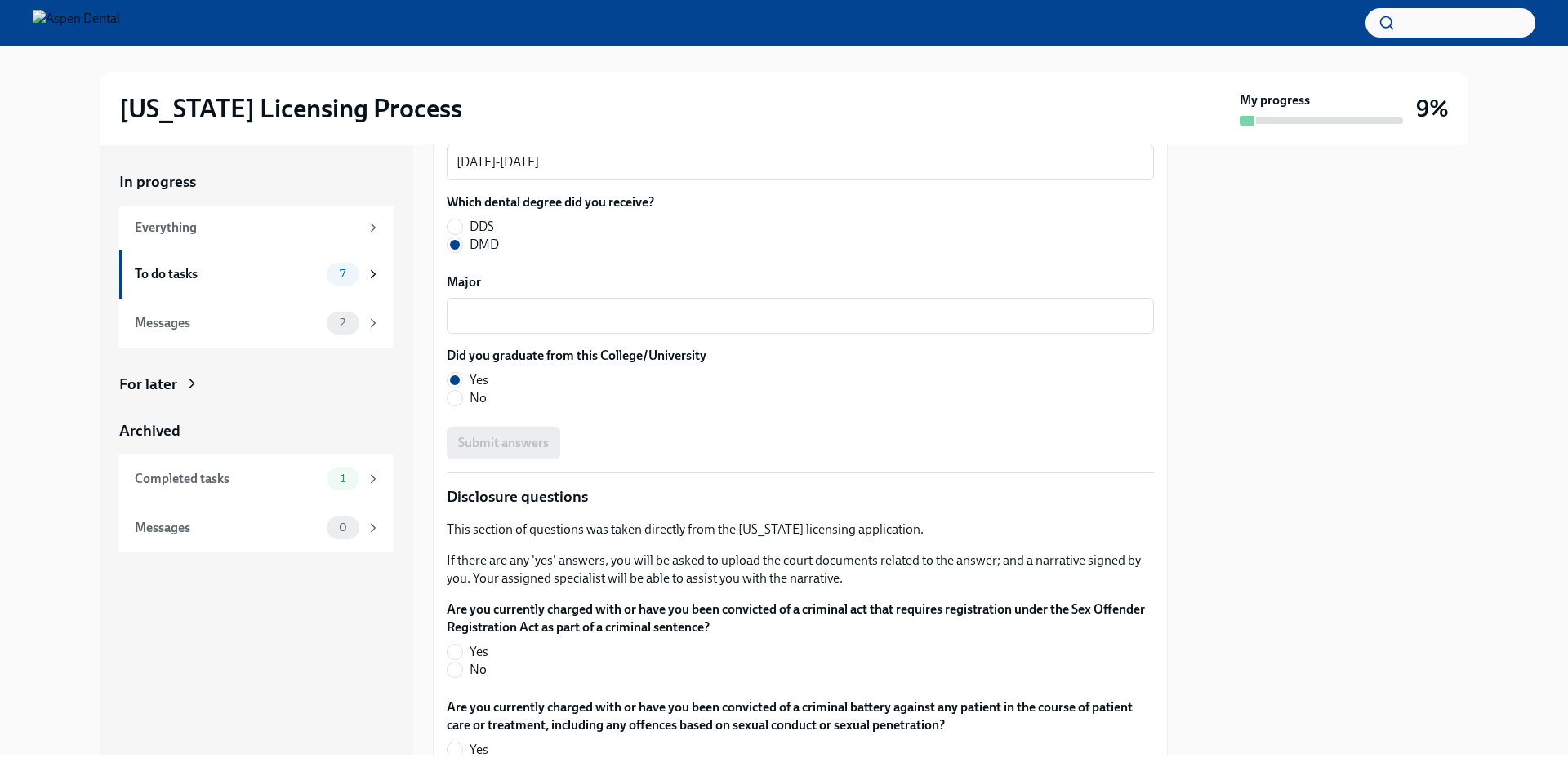
scroll to position [2285, 0]
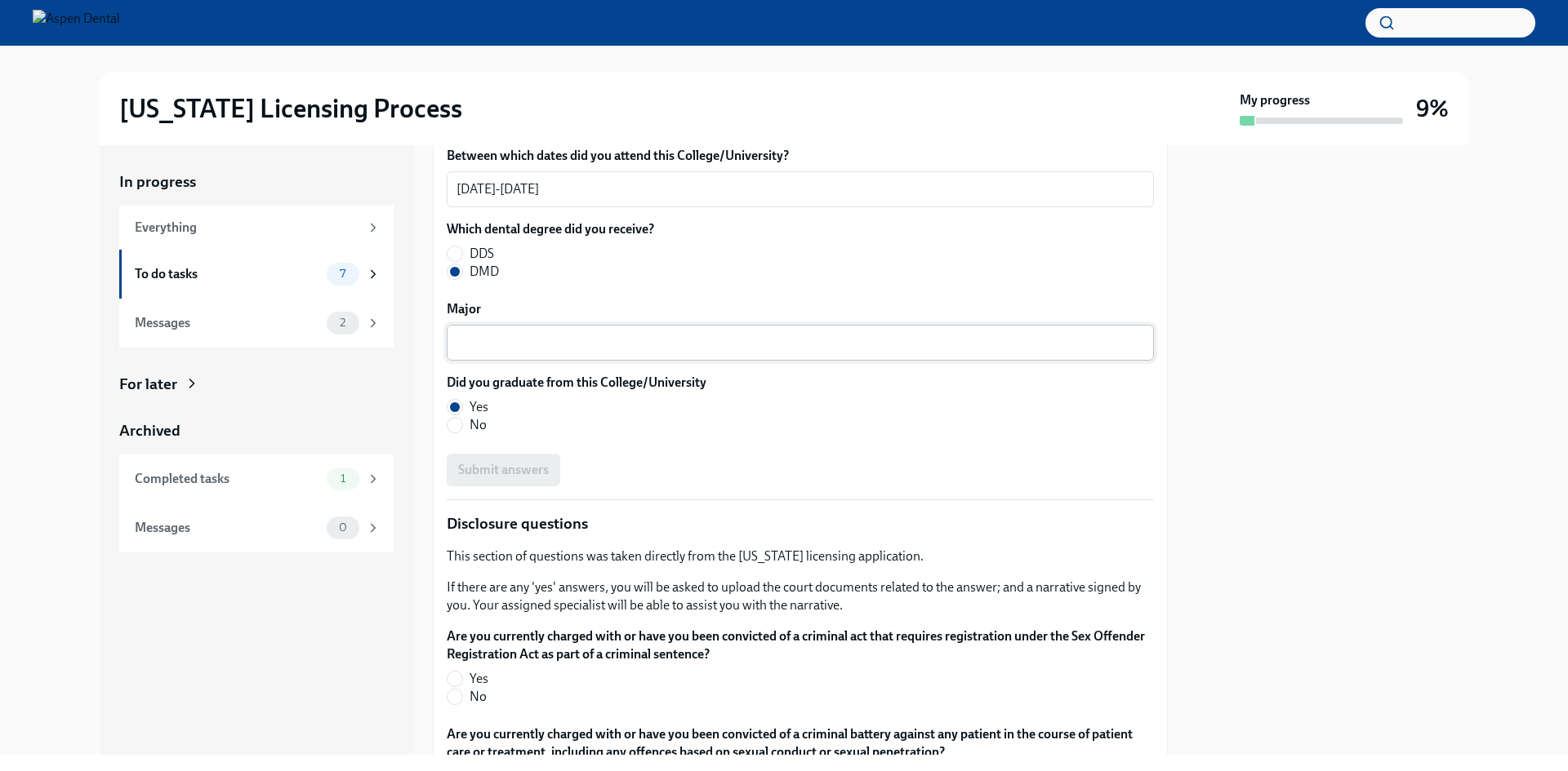
type textarea "[GEOGRAPHIC_DATA], [US_STATE], [GEOGRAPHIC_DATA]"
click at [537, 329] on div "x ​" at bounding box center [800, 342] width 707 height 36
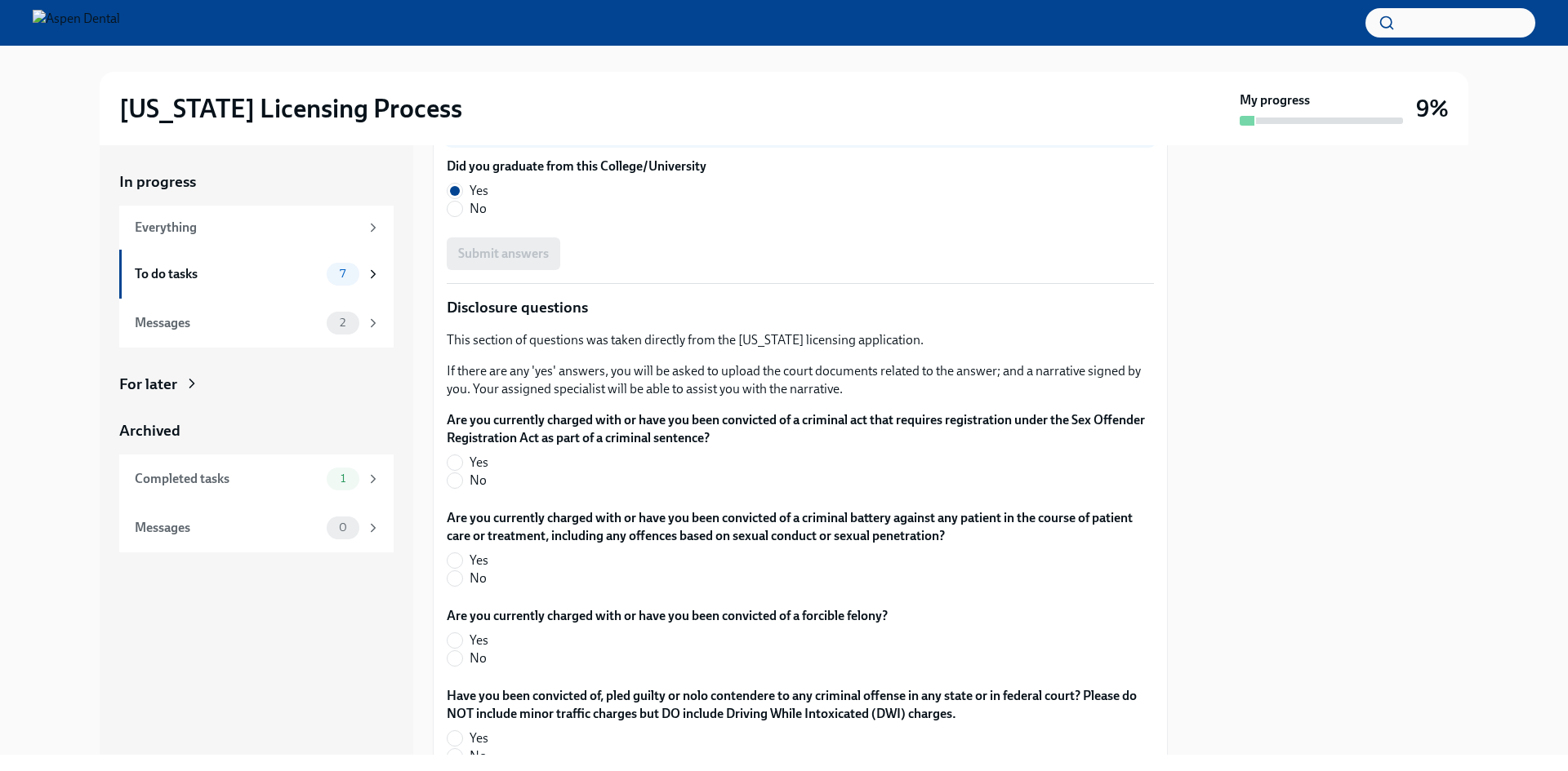
scroll to position [2530, 0]
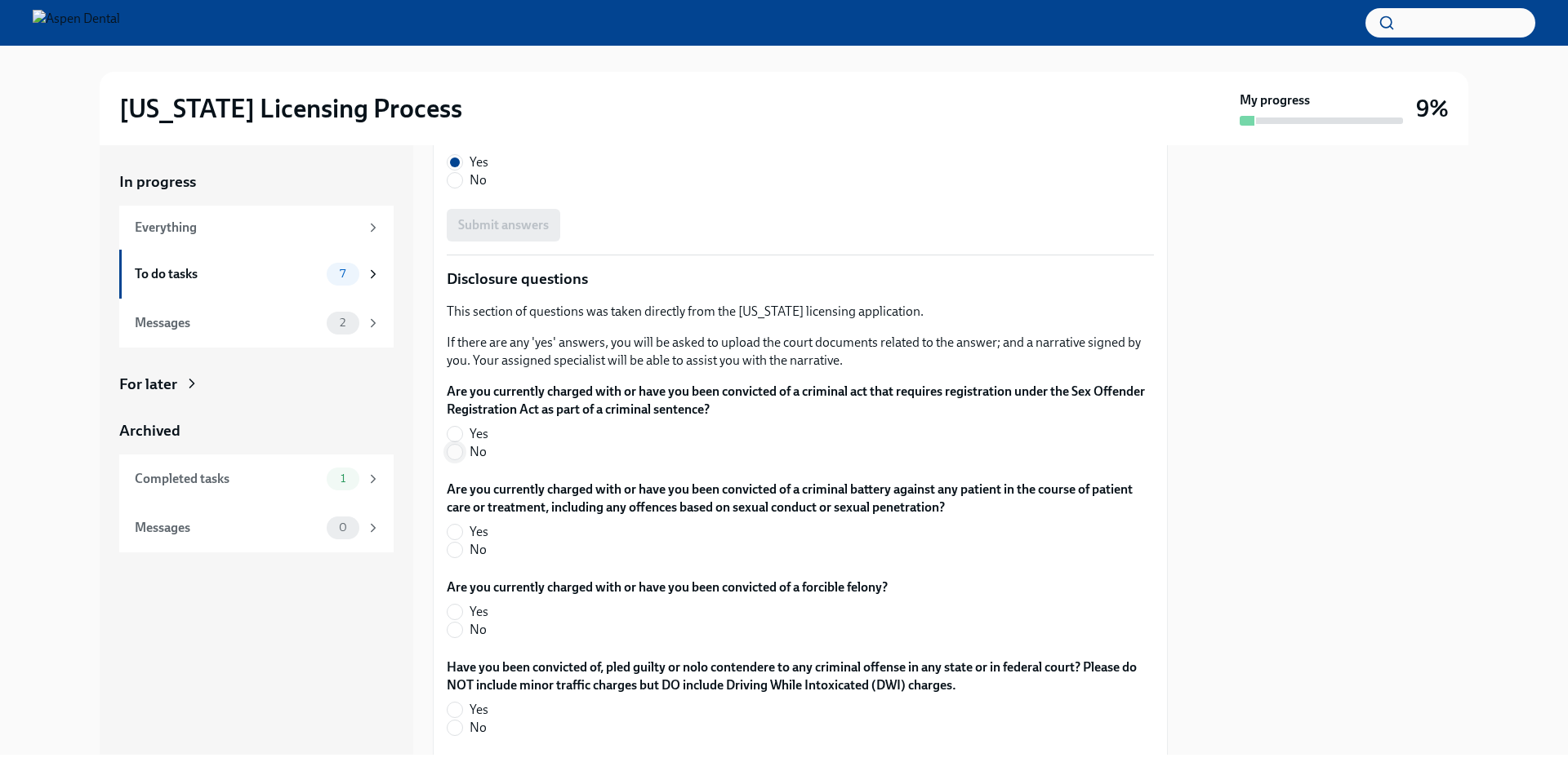
click at [454, 456] on input "No" at bounding box center [455, 451] width 15 height 15
radio input "true"
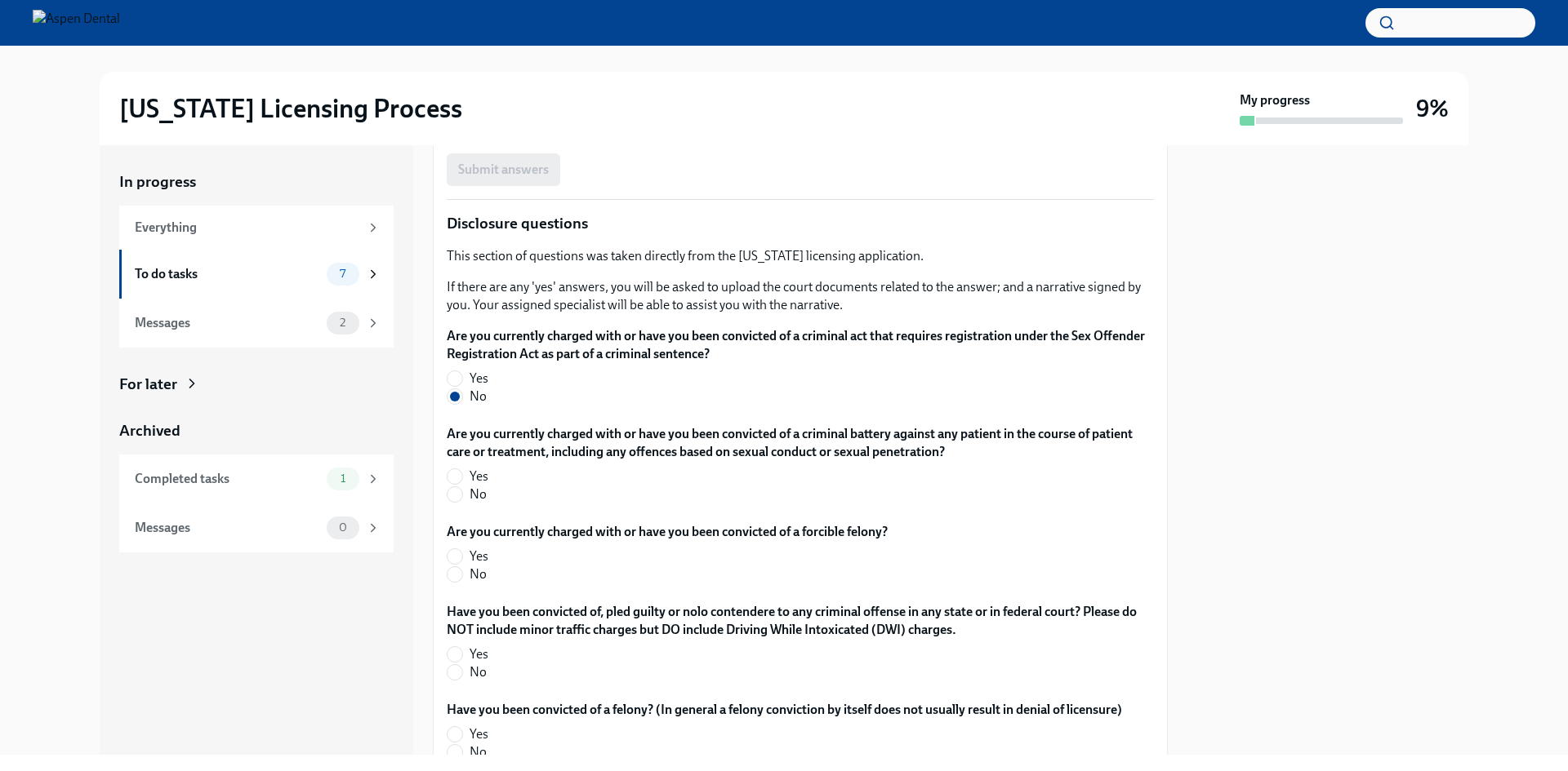
scroll to position [2611, 0]
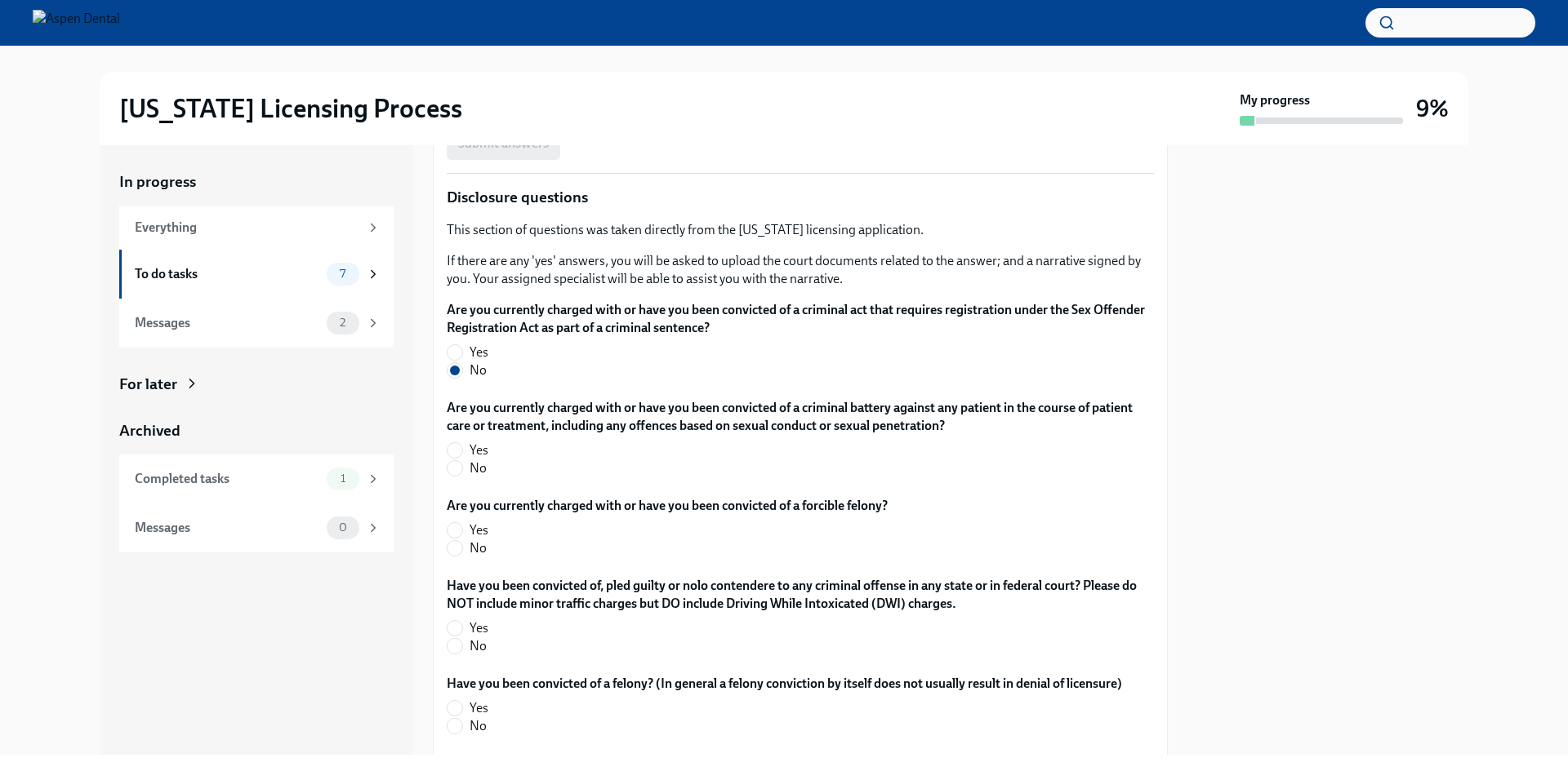
click at [463, 469] on label "No" at bounding box center [794, 468] width 694 height 18
click at [462, 469] on input "No" at bounding box center [455, 468] width 15 height 15
radio input "true"
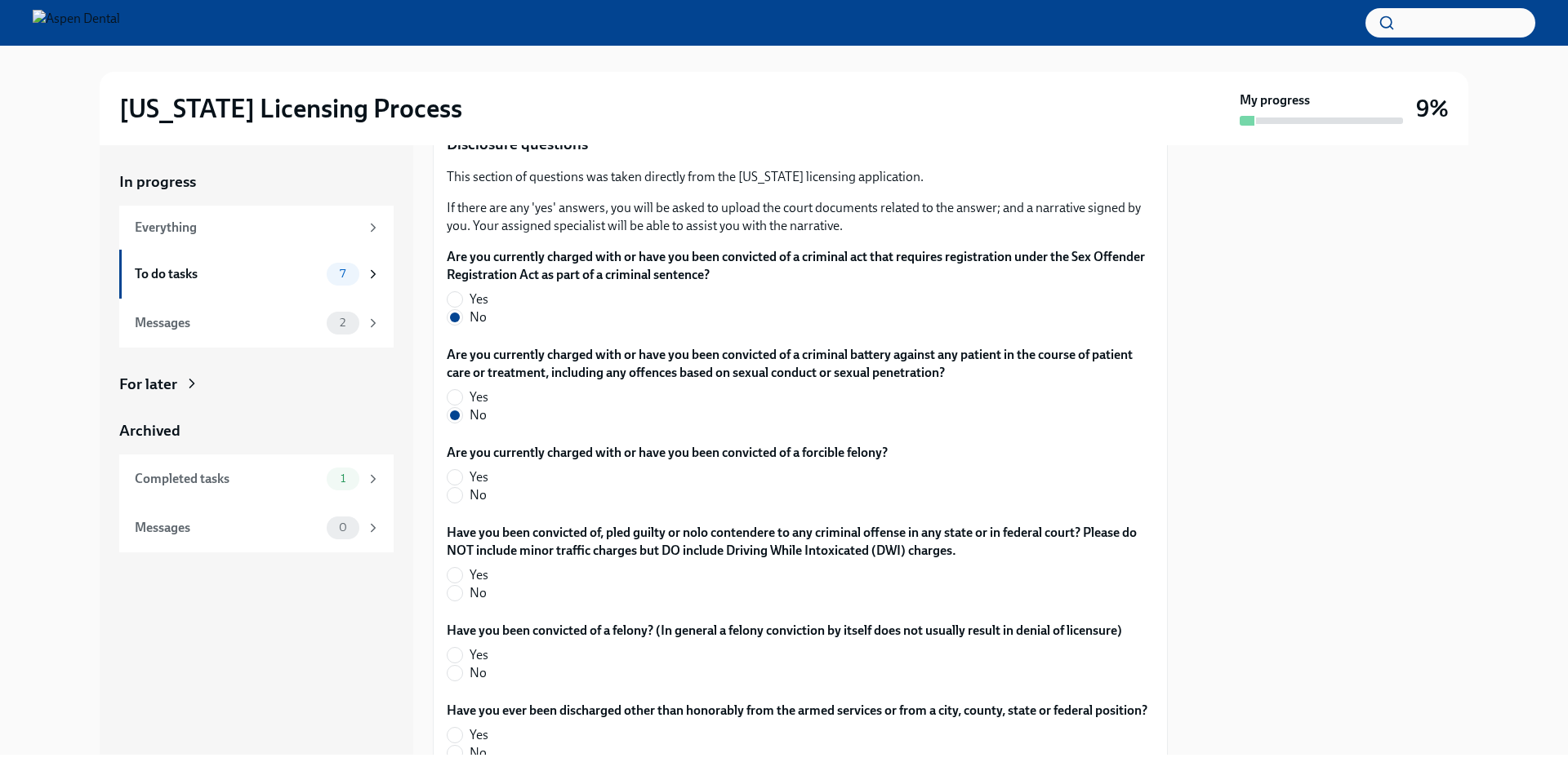
scroll to position [2693, 0]
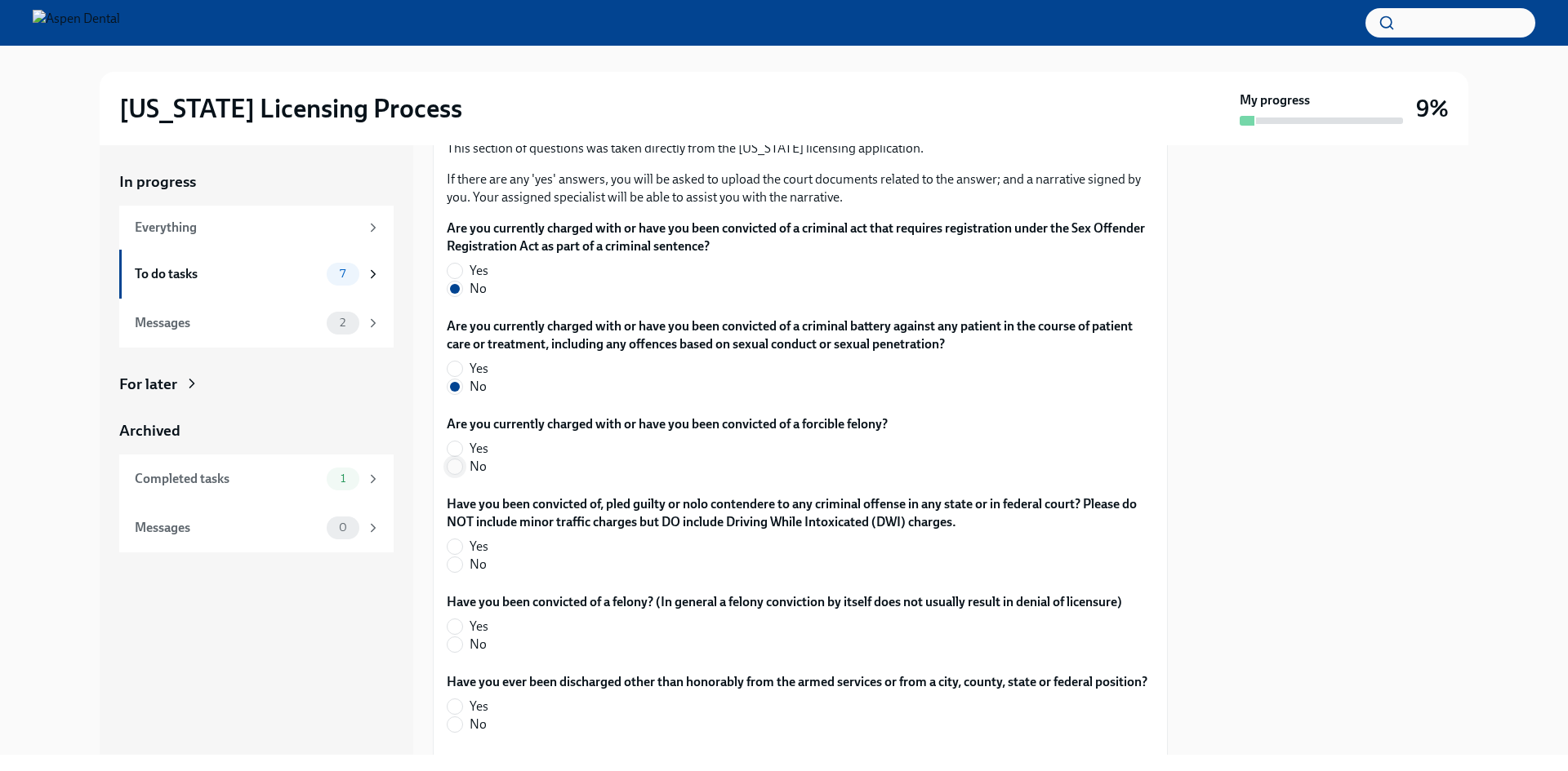
click at [458, 473] on input "No" at bounding box center [455, 466] width 15 height 15
radio input "true"
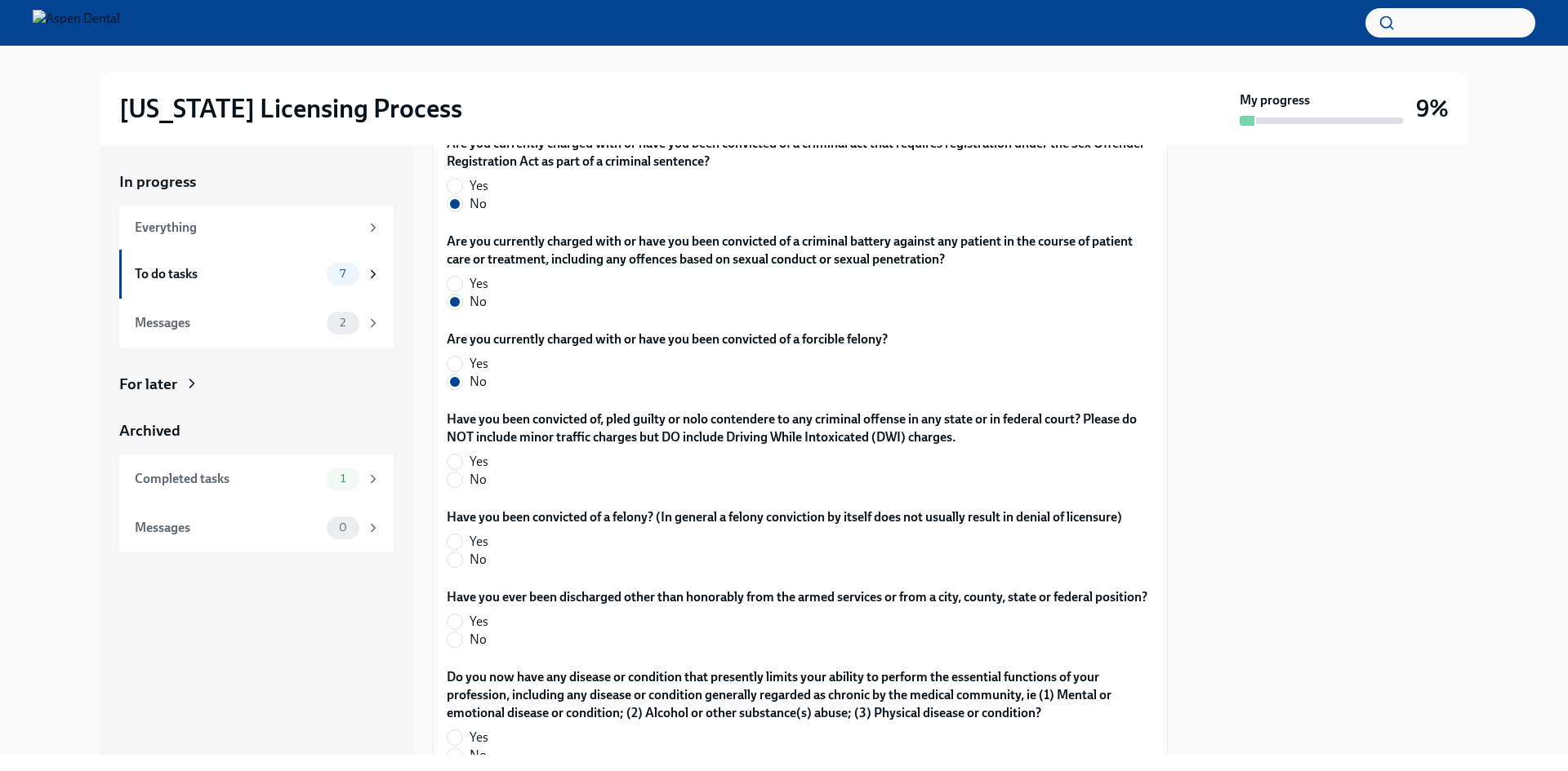
scroll to position [2856, 0]
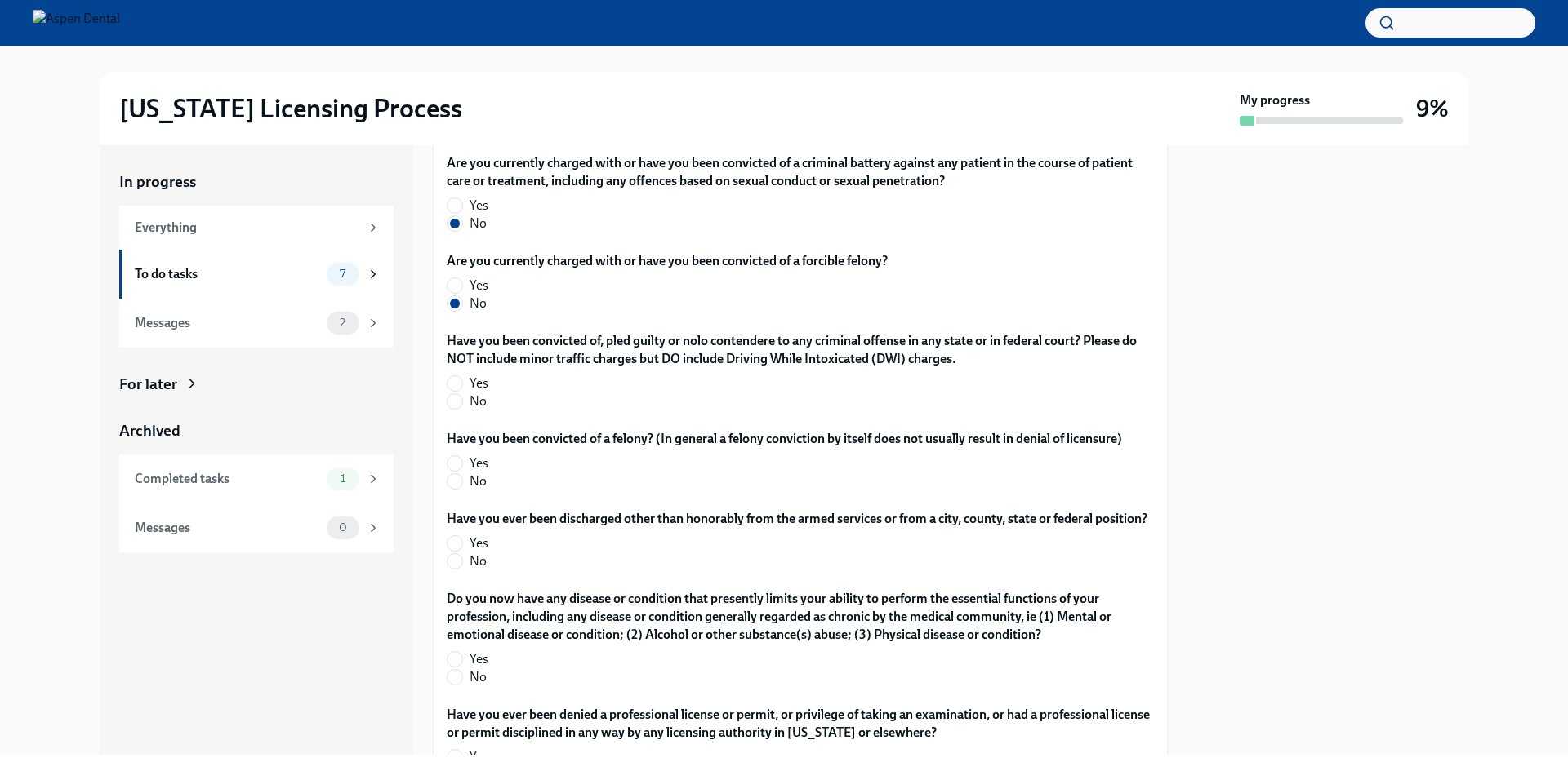
click at [463, 398] on label "No" at bounding box center [794, 401] width 694 height 18
click at [462, 398] on input "No" at bounding box center [455, 401] width 15 height 15
radio input "true"
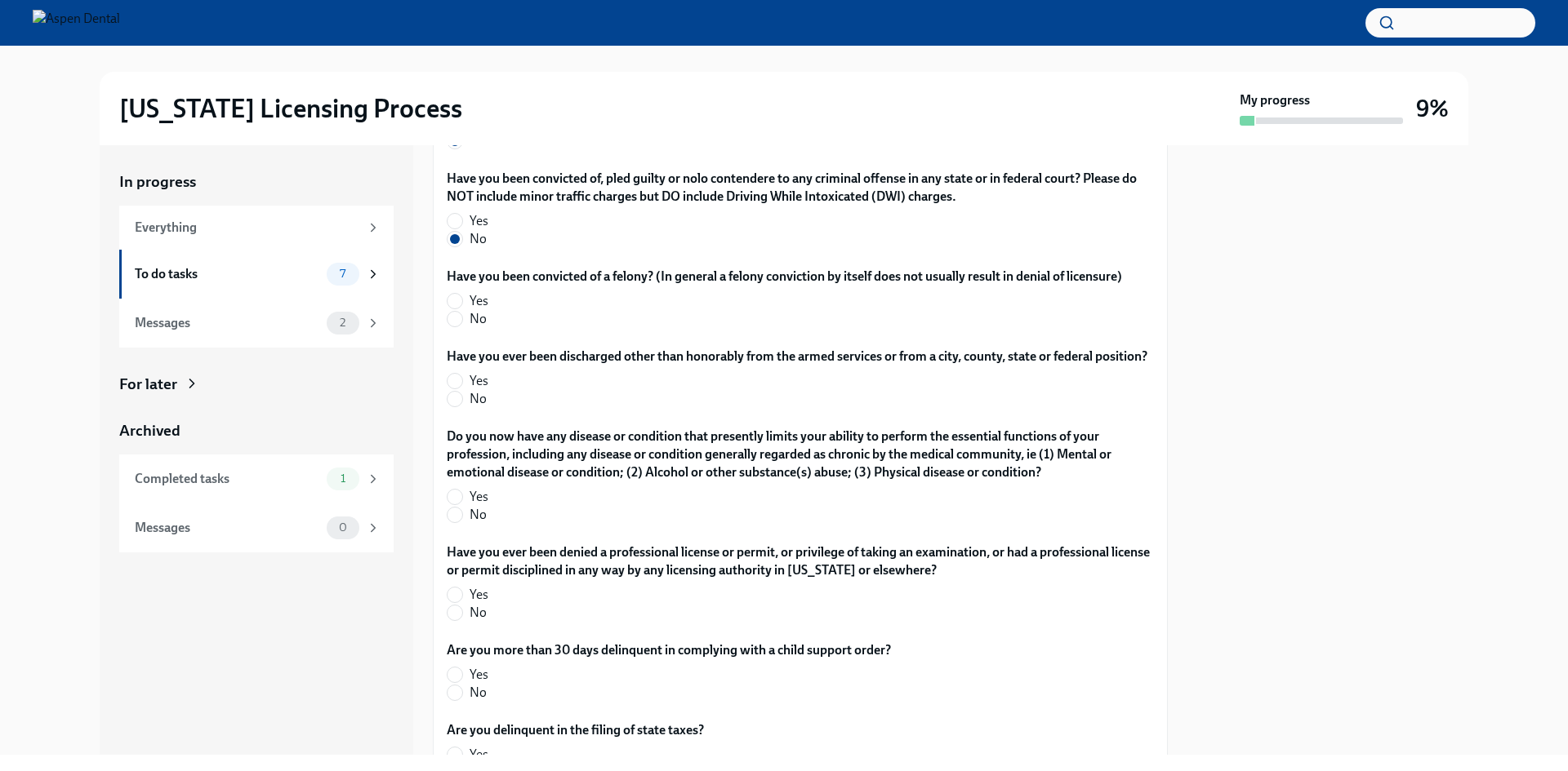
scroll to position [3019, 0]
click at [459, 314] on input "No" at bounding box center [455, 318] width 15 height 15
radio input "true"
click at [461, 406] on input "No" at bounding box center [455, 398] width 15 height 15
radio input "true"
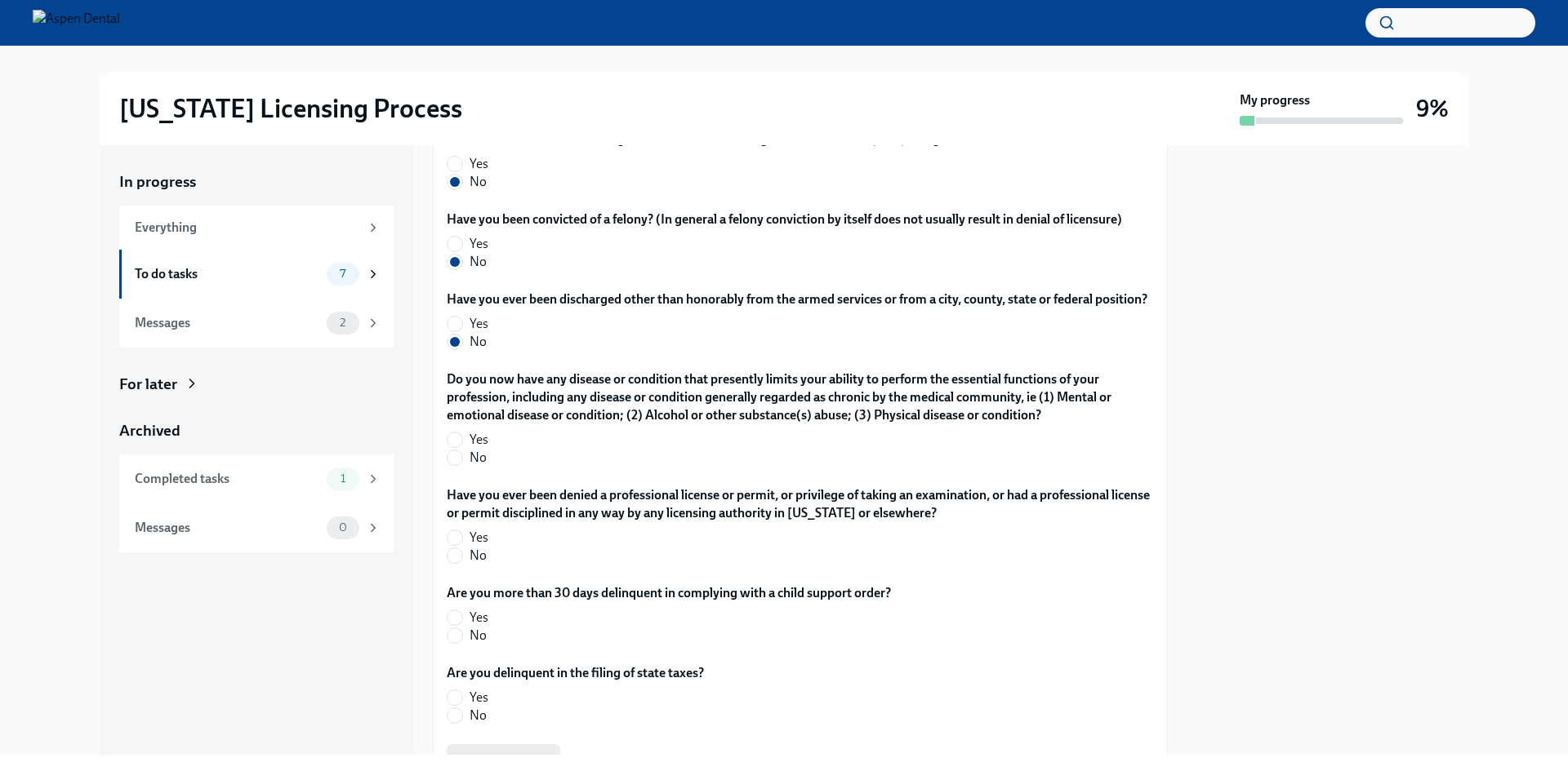
scroll to position [3101, 0]
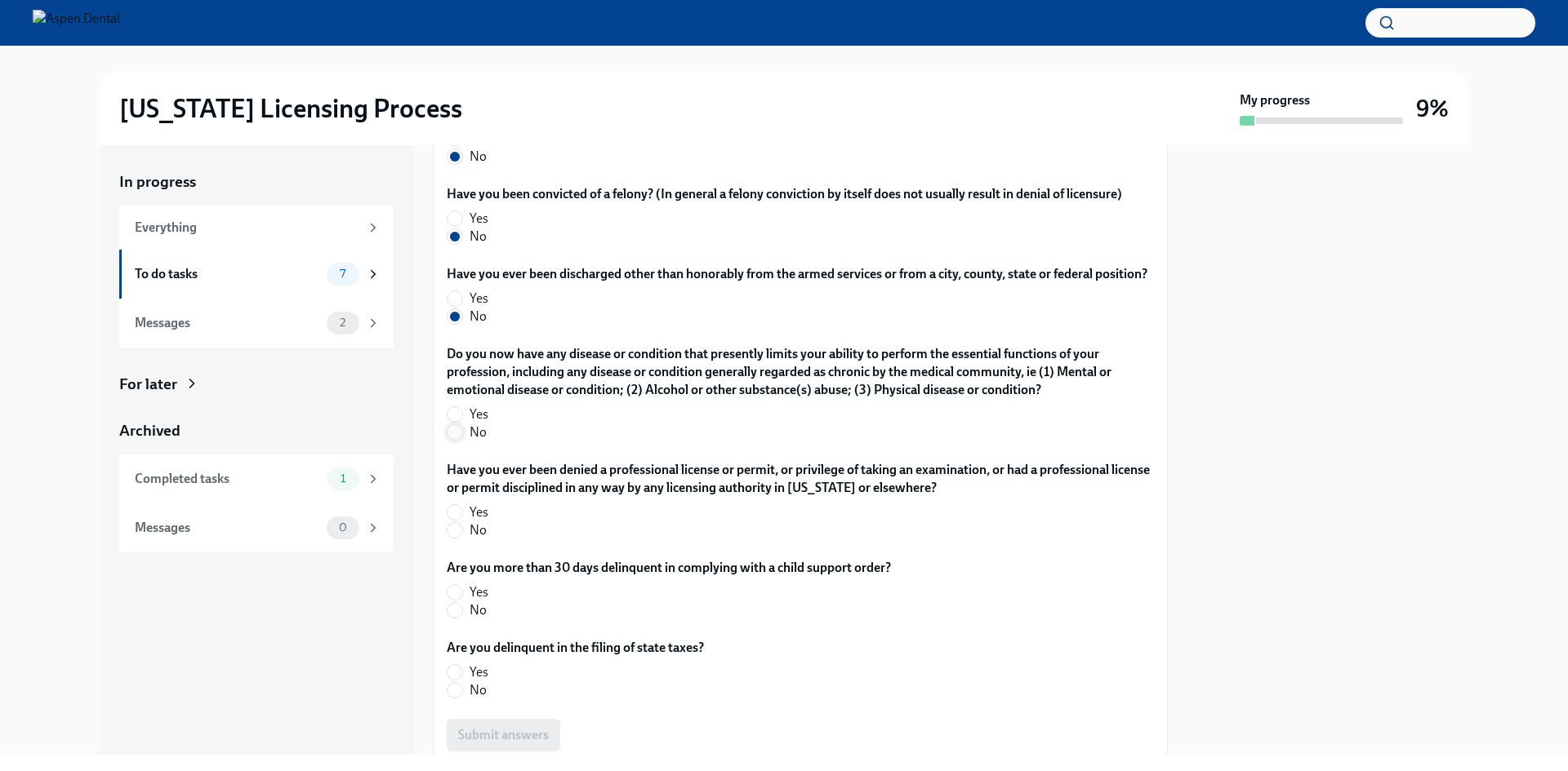
click at [459, 440] on input "No" at bounding box center [455, 432] width 15 height 15
radio input "true"
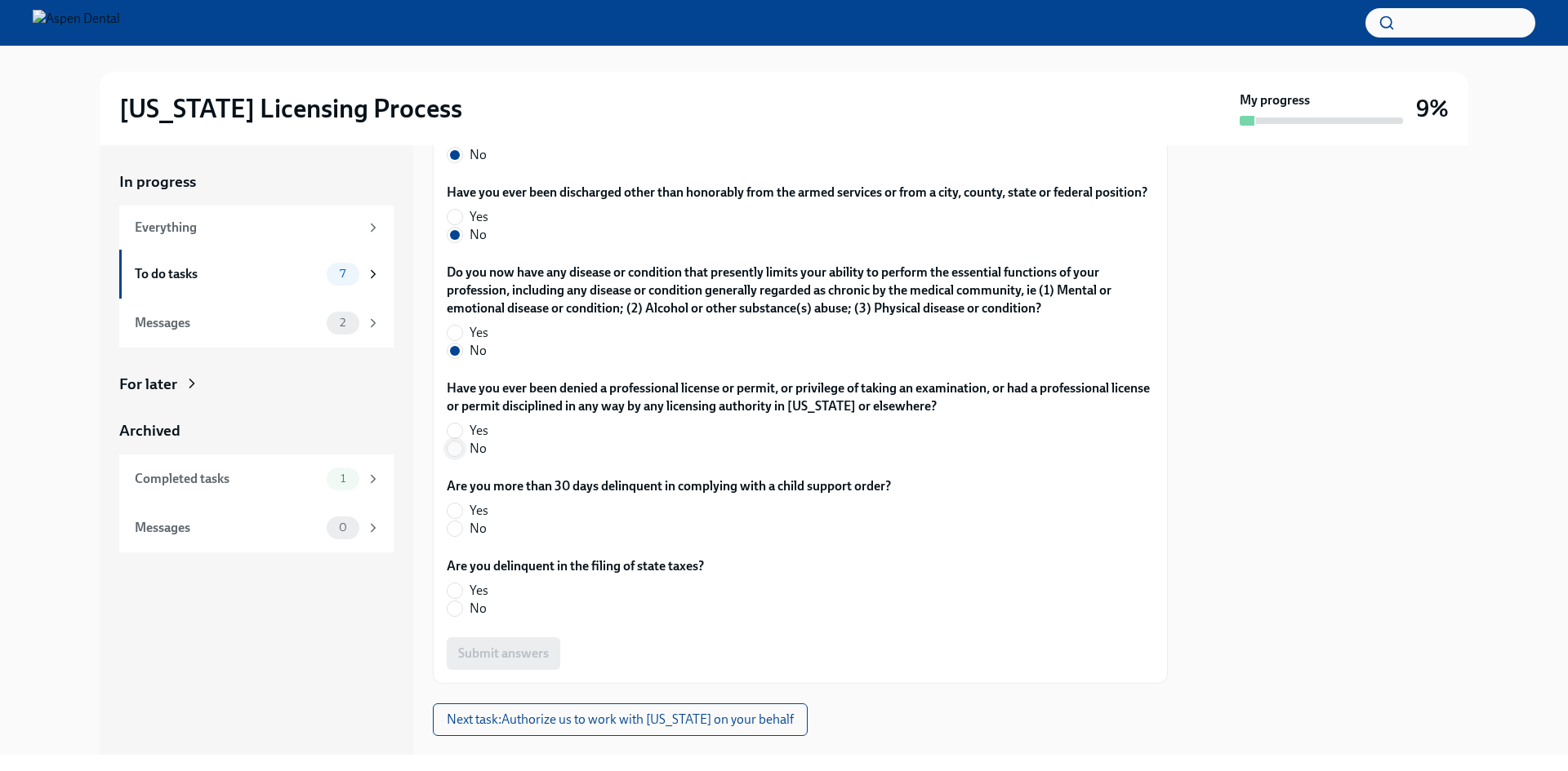
click at [459, 456] on input "No" at bounding box center [455, 448] width 15 height 15
radio input "true"
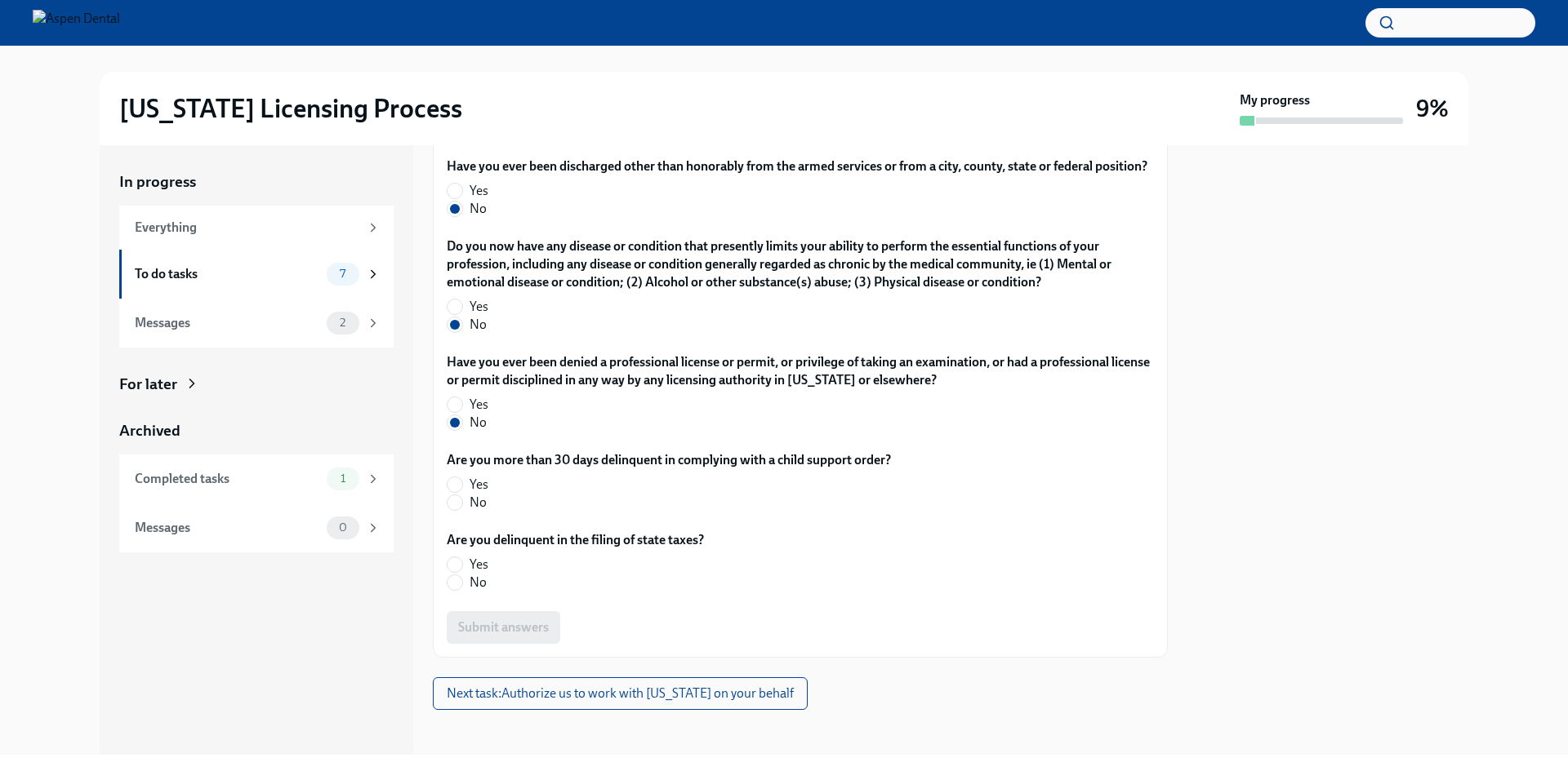
scroll to position [3234, 0]
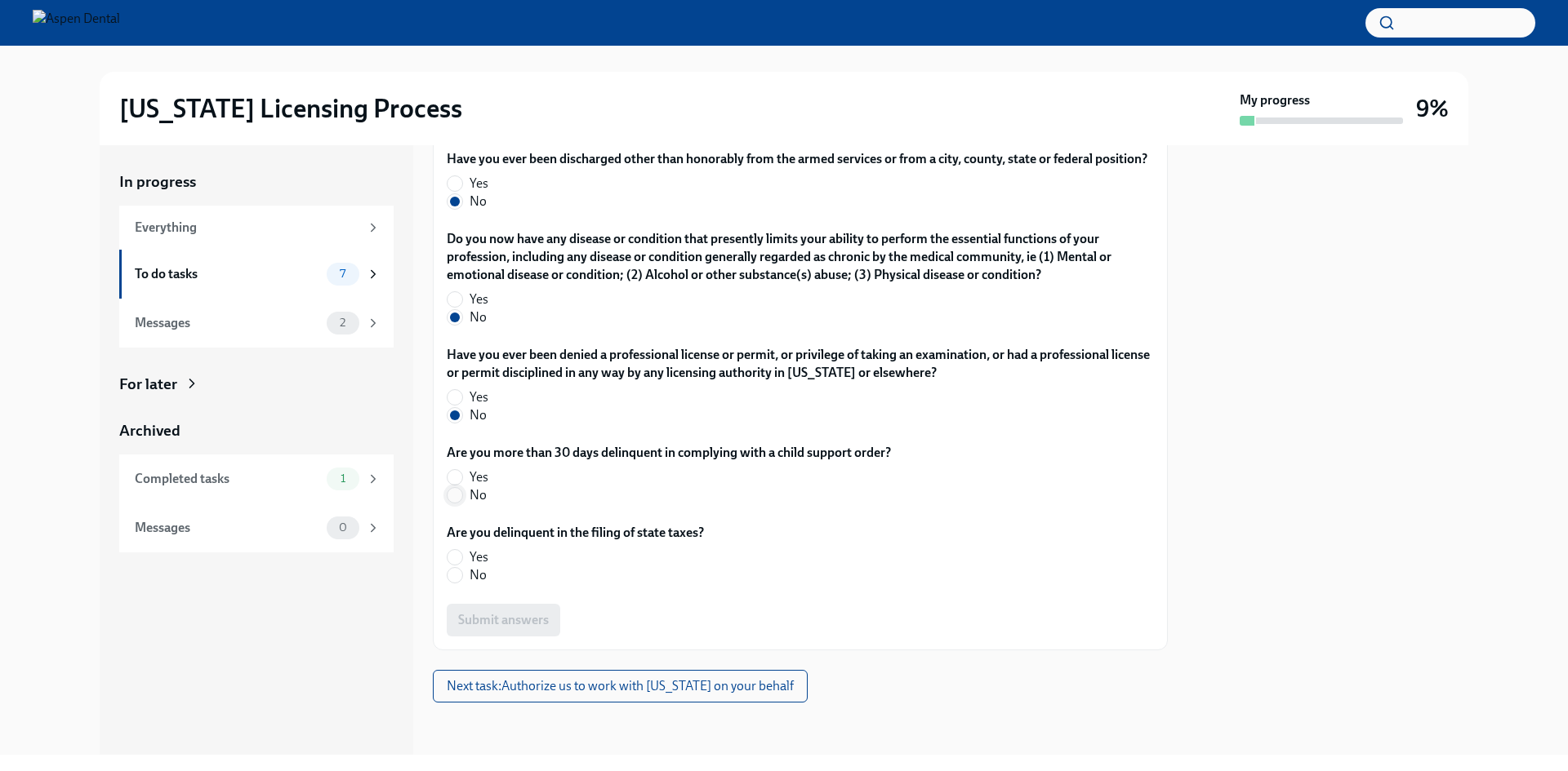
click at [461, 497] on input "No" at bounding box center [455, 495] width 15 height 15
radio input "true"
click at [460, 572] on input "No" at bounding box center [455, 574] width 15 height 15
radio input "true"
click at [502, 621] on span "Submit answers" at bounding box center [504, 620] width 91 height 16
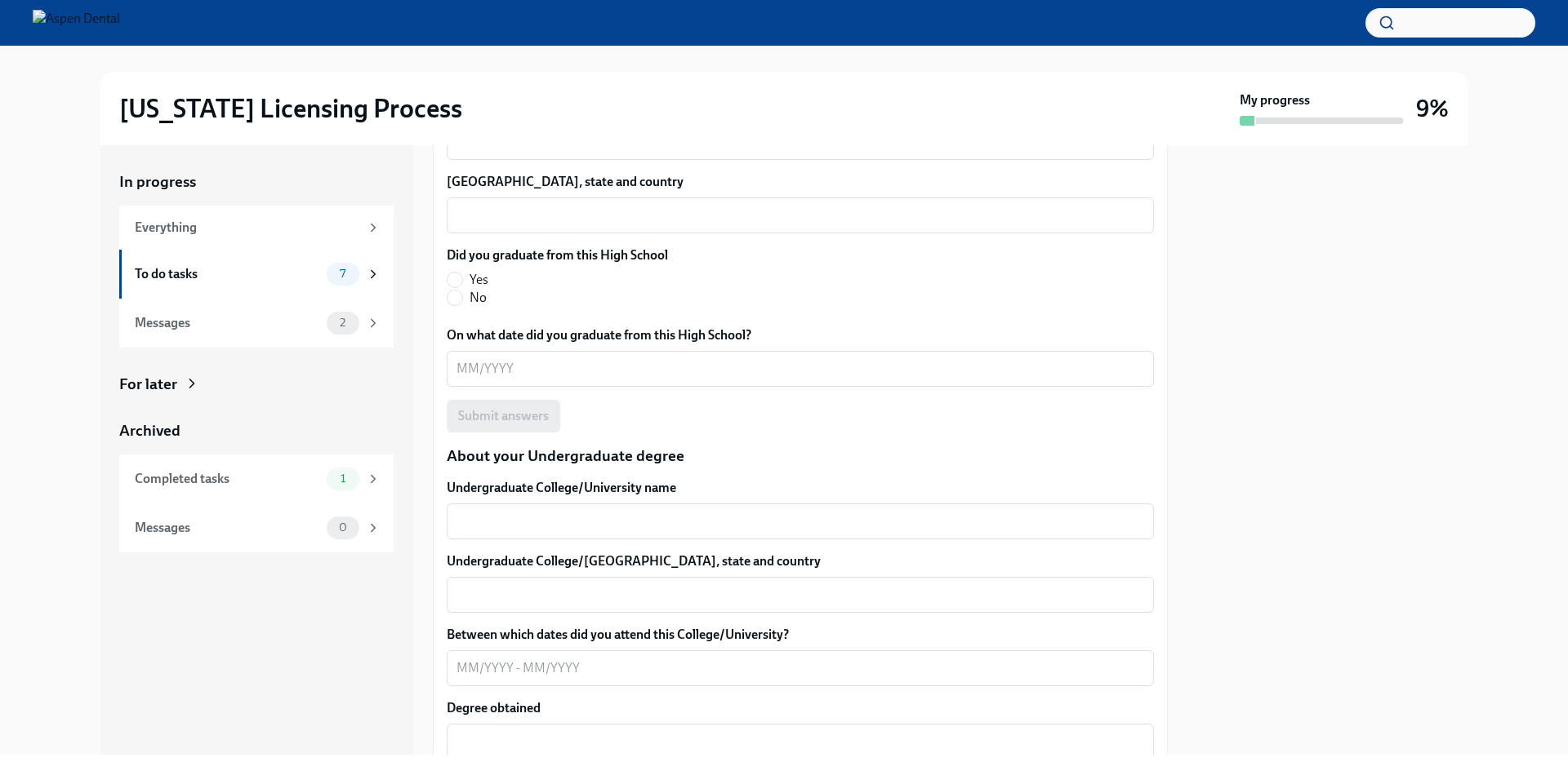
scroll to position [1112, 0]
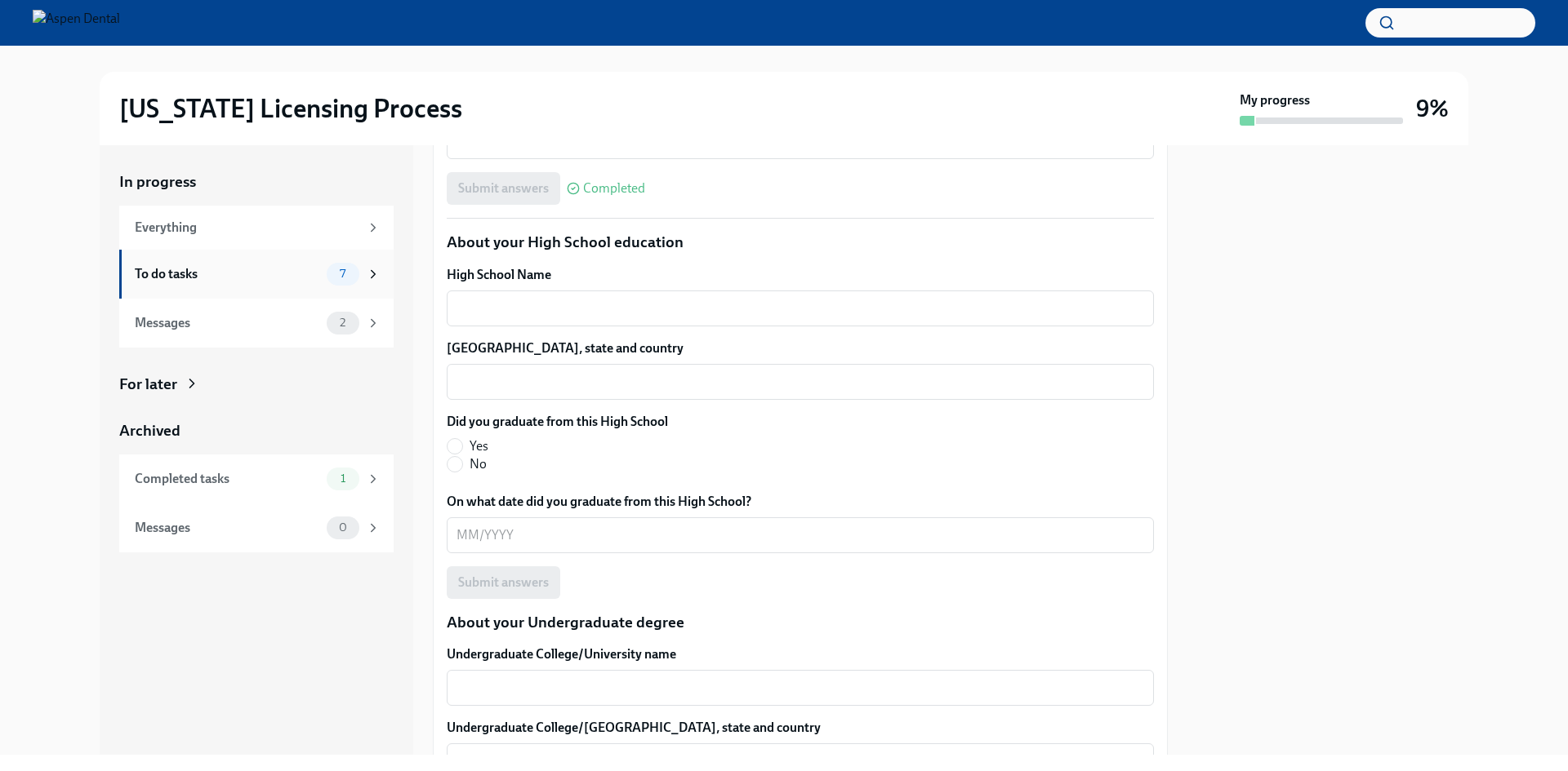
click at [325, 279] on div "To do tasks 7" at bounding box center [258, 274] width 246 height 23
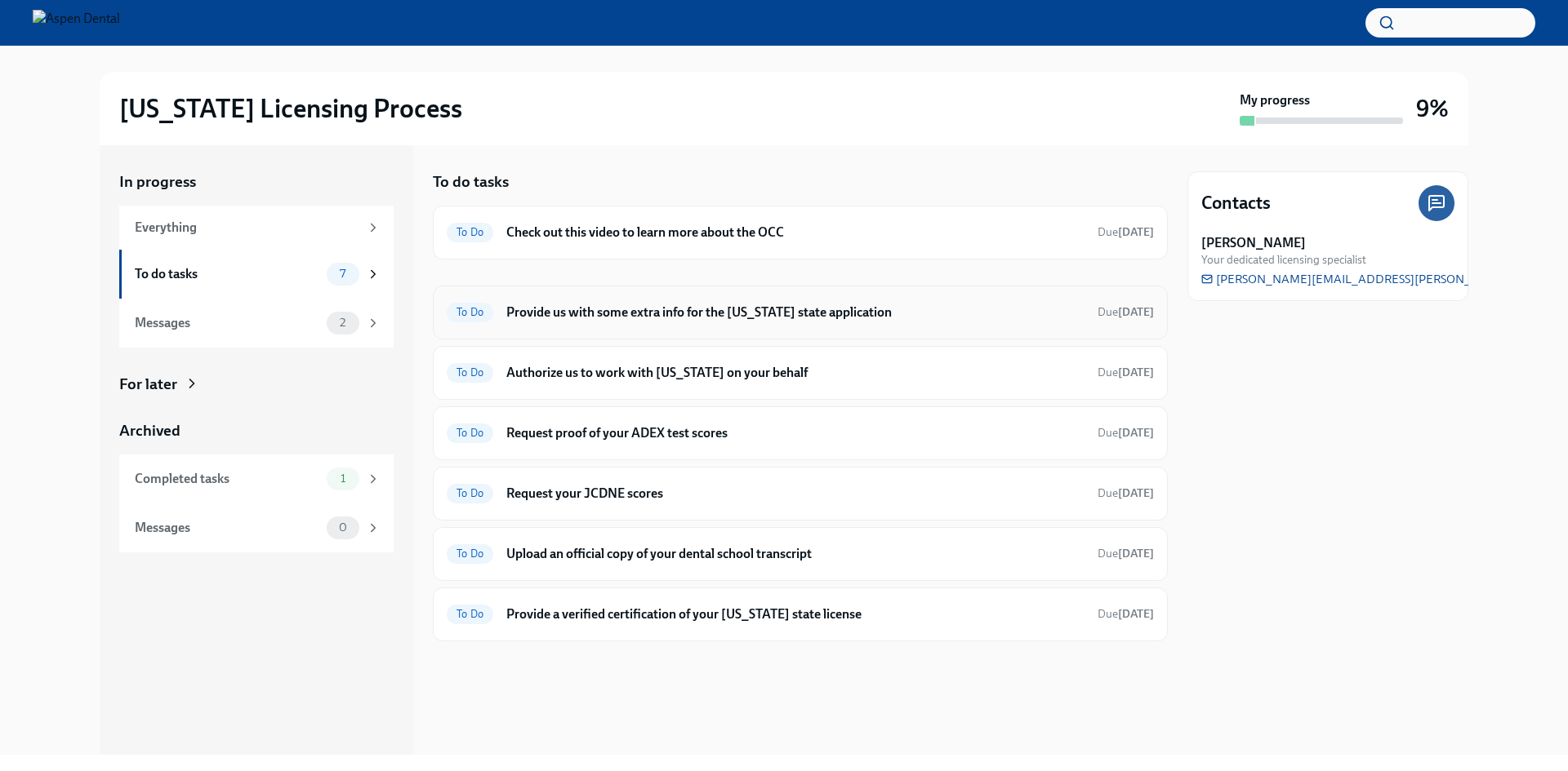
click at [718, 317] on h6 "Provide us with some extra info for the [US_STATE] state application" at bounding box center [795, 312] width 579 height 18
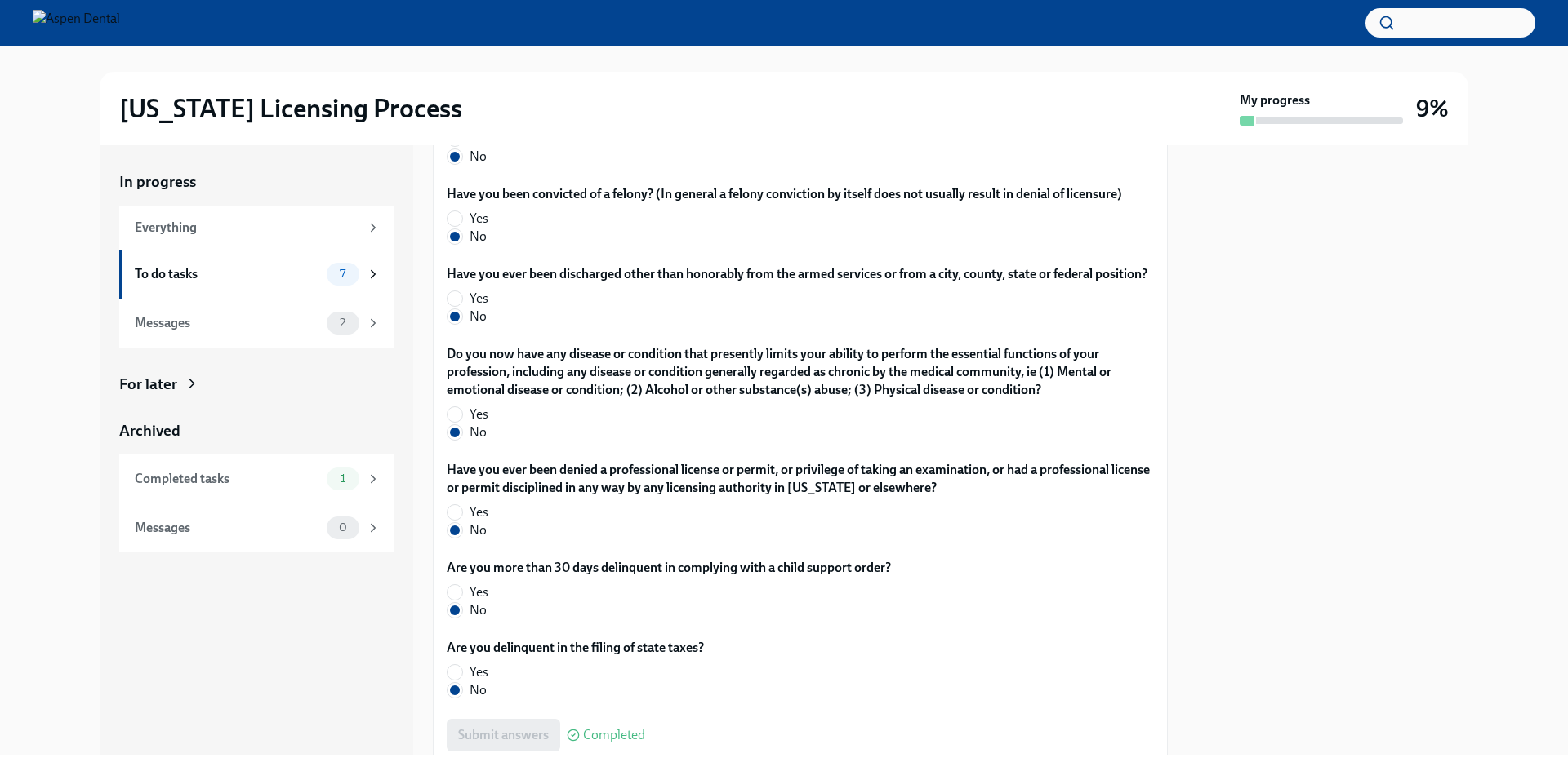
scroll to position [3234, 0]
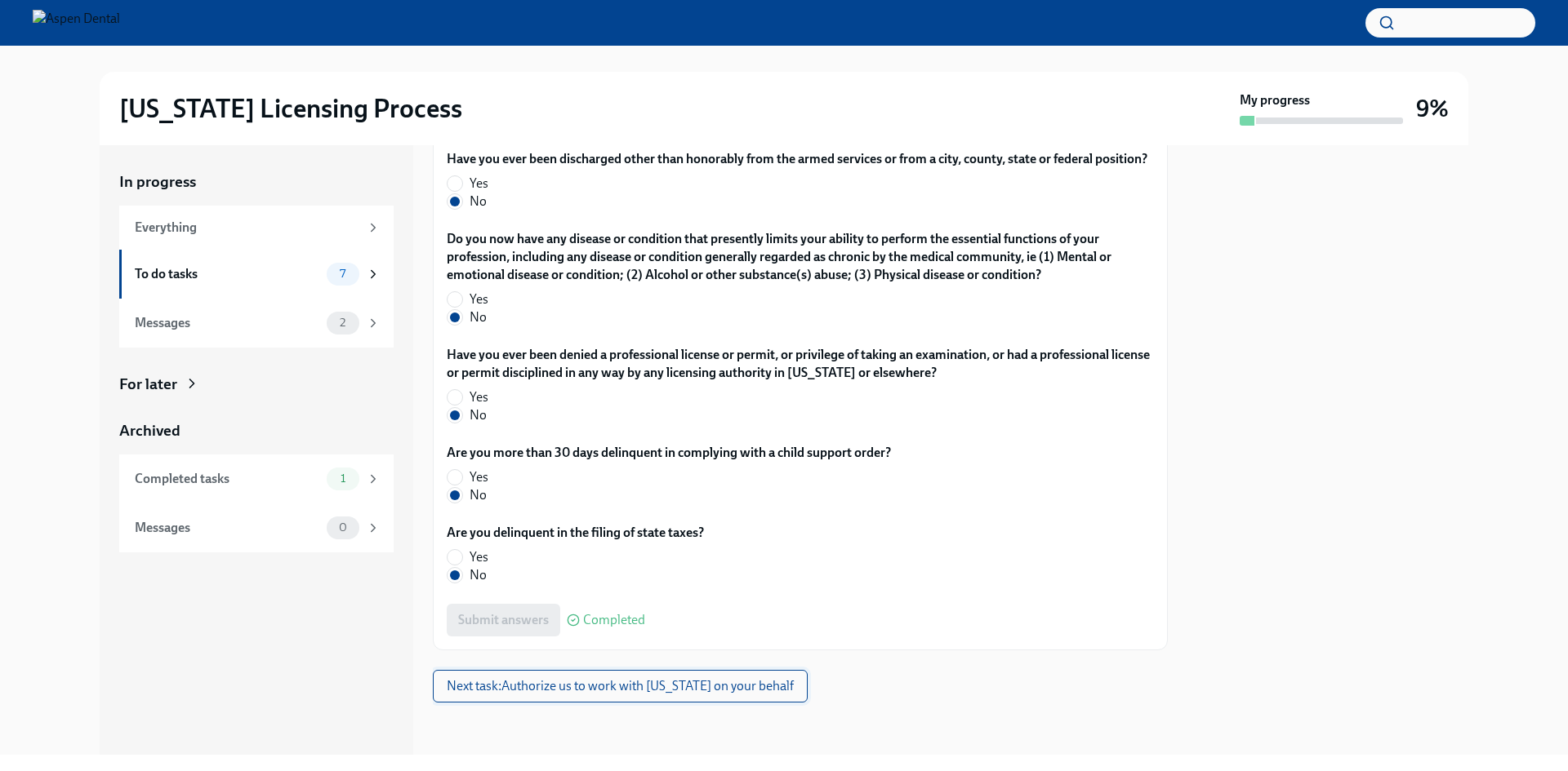
click at [670, 688] on span "Next task : Authorize us to work with [US_STATE] on your behalf" at bounding box center [620, 686] width 347 height 16
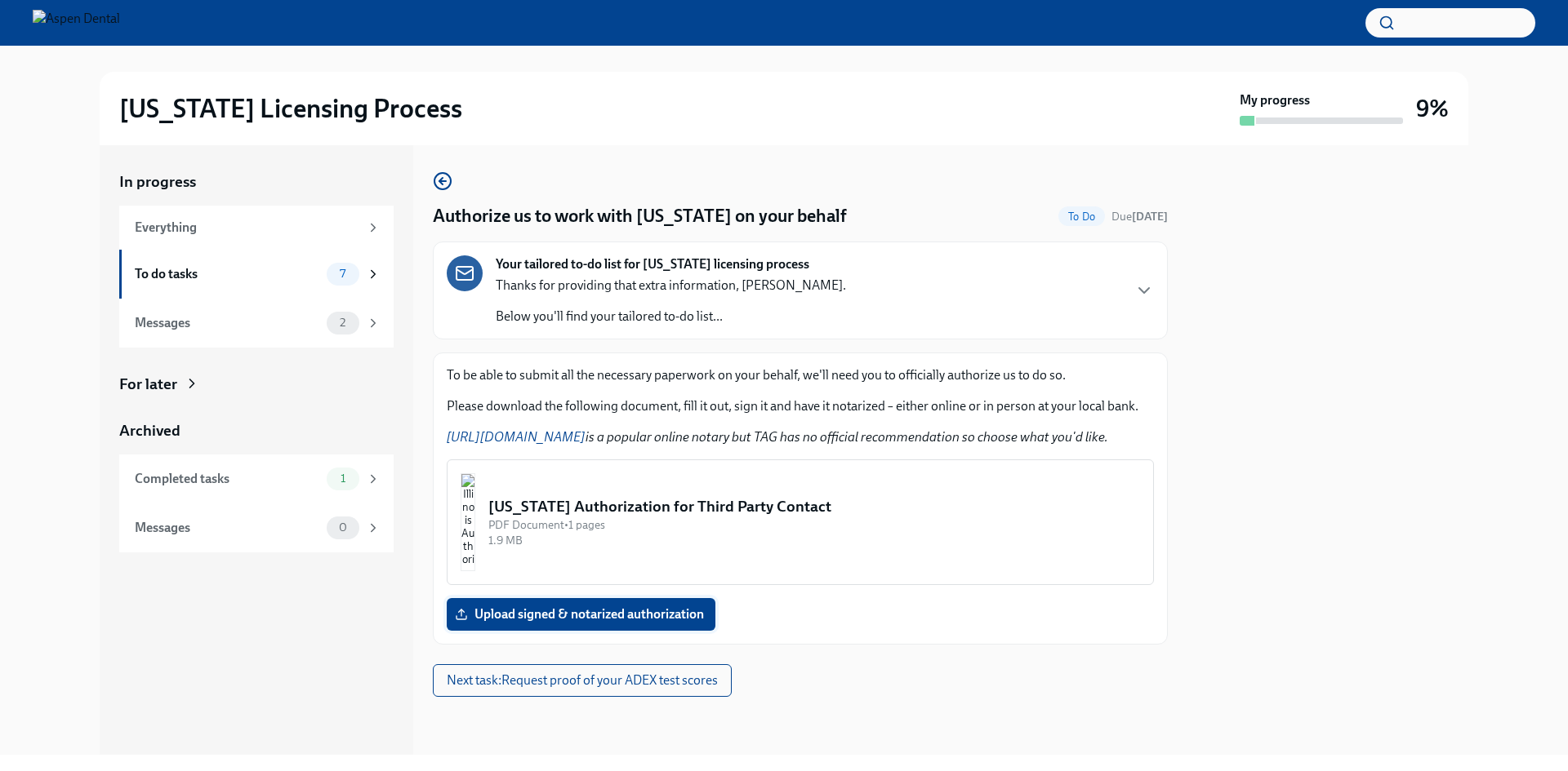
click at [652, 614] on span "Upload signed & notarized authorization" at bounding box center [581, 614] width 246 height 16
click at [0, 0] on input "Upload signed & notarized authorization" at bounding box center [0, 0] width 0 height 0
click at [570, 438] on link "[URL][DOMAIN_NAME]" at bounding box center [516, 437] width 139 height 15
click at [541, 436] on link "[URL][DOMAIN_NAME]" at bounding box center [516, 437] width 139 height 15
click at [470, 501] on img "button" at bounding box center [467, 522] width 15 height 98
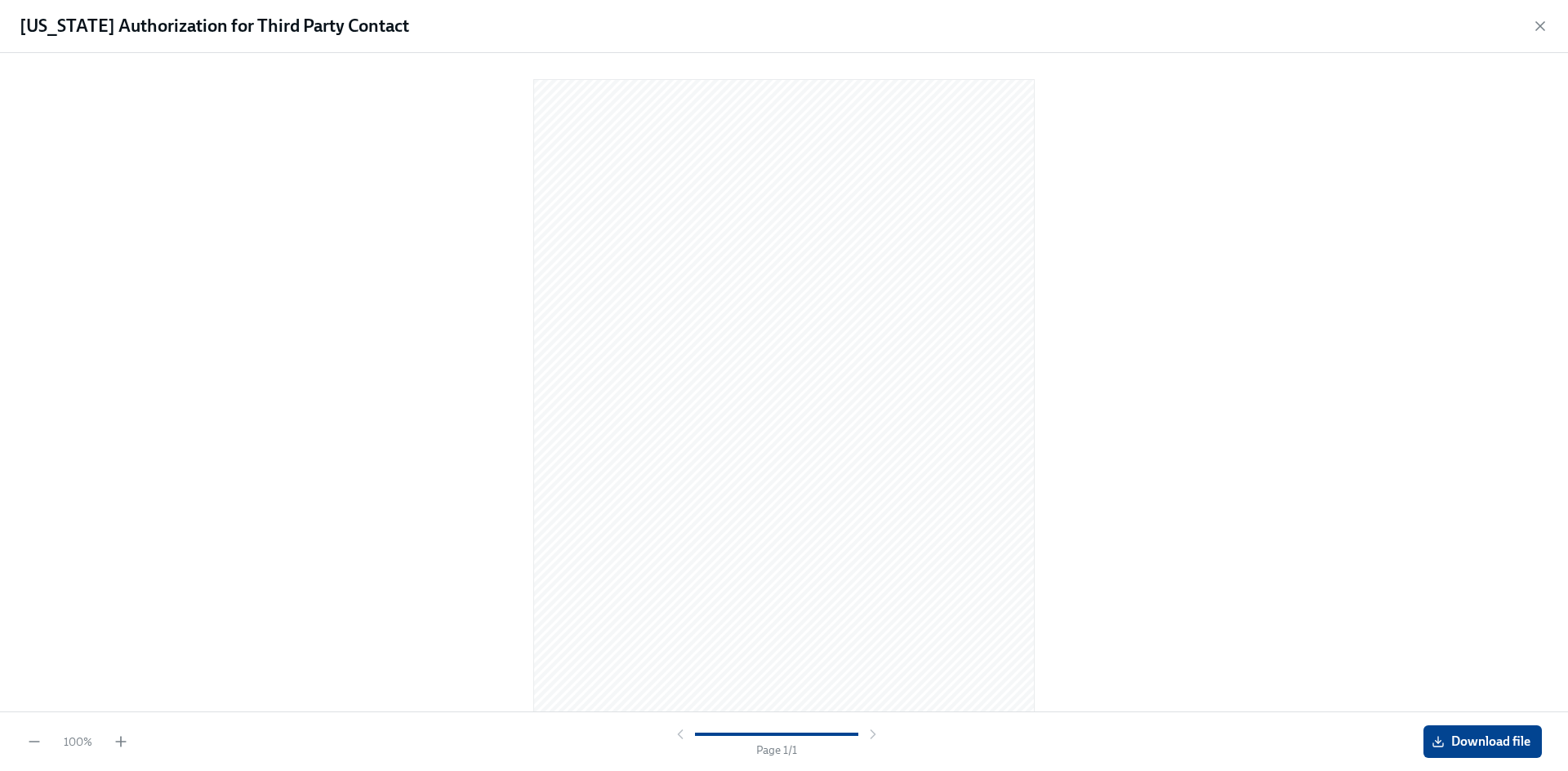
scroll to position [15, 0]
